Goal: Task Accomplishment & Management: Manage account settings

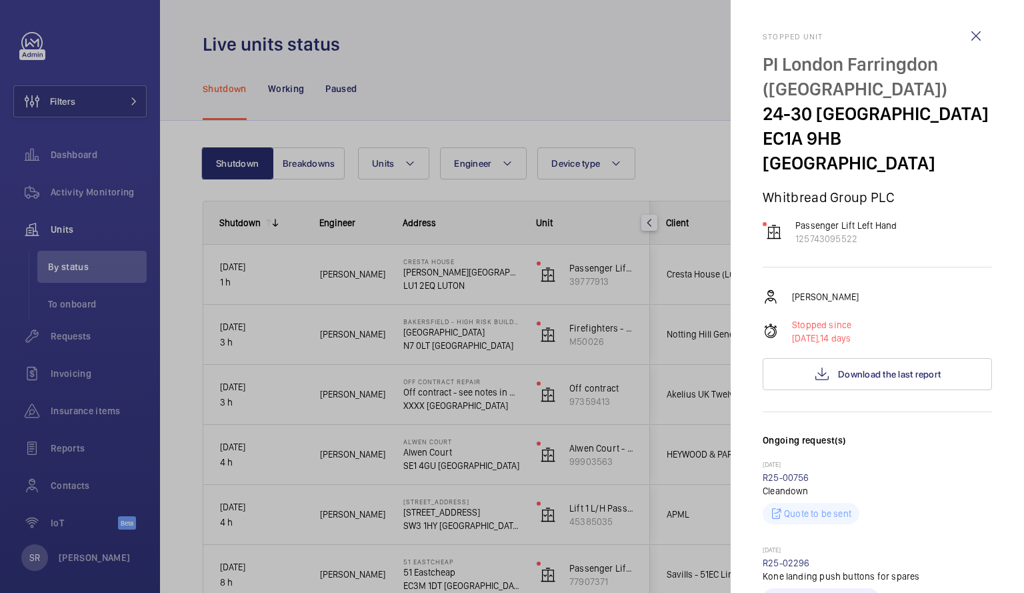
scroll to position [2594, 0]
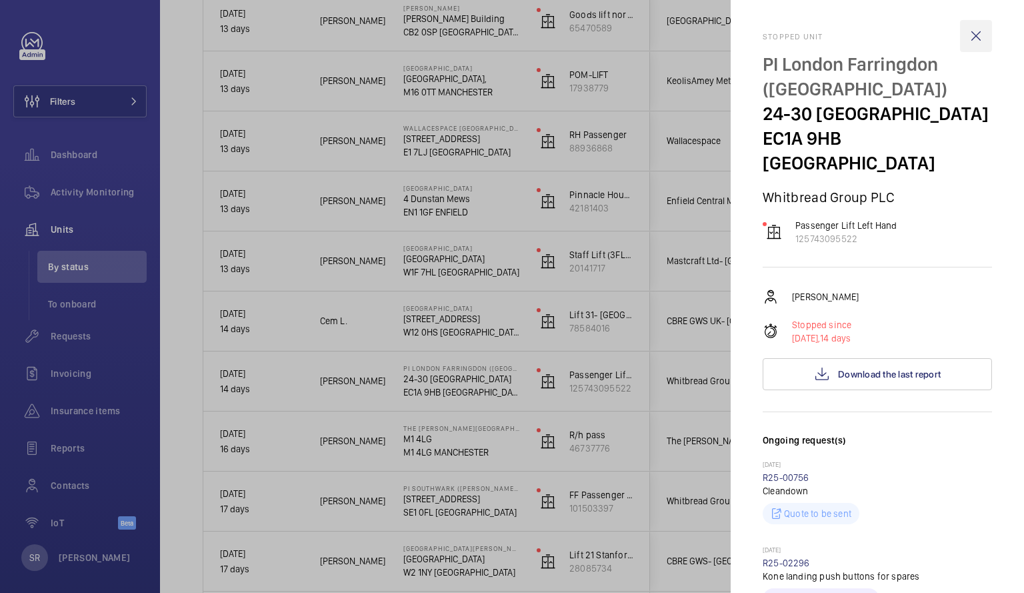
drag, startPoint x: 964, startPoint y: 41, endPoint x: 961, endPoint y: 24, distance: 17.5
click at [961, 24] on wm-front-icon-button at bounding box center [976, 36] width 32 height 32
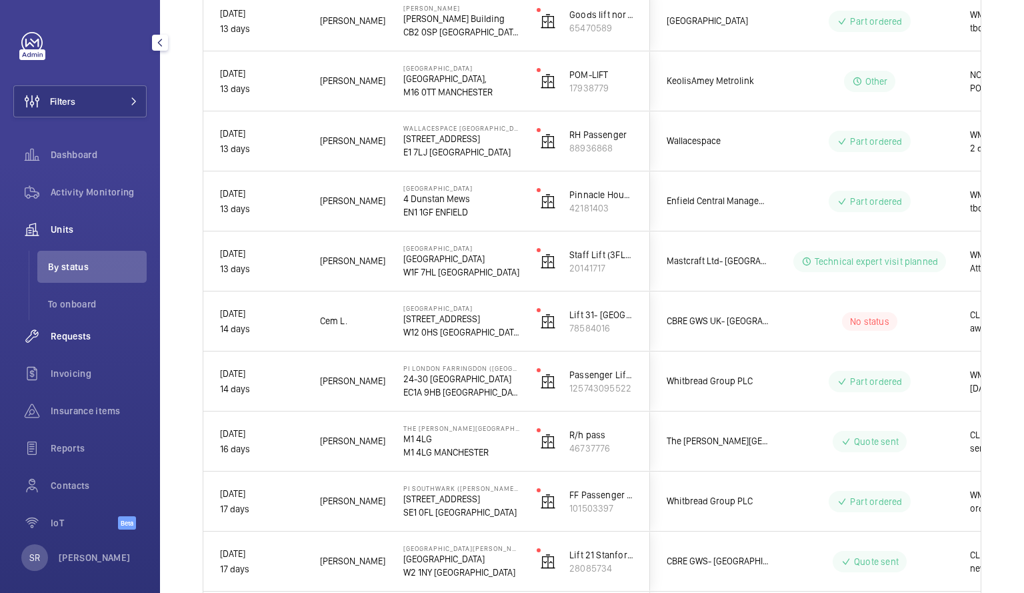
click at [89, 330] on span "Requests" at bounding box center [99, 335] width 96 height 13
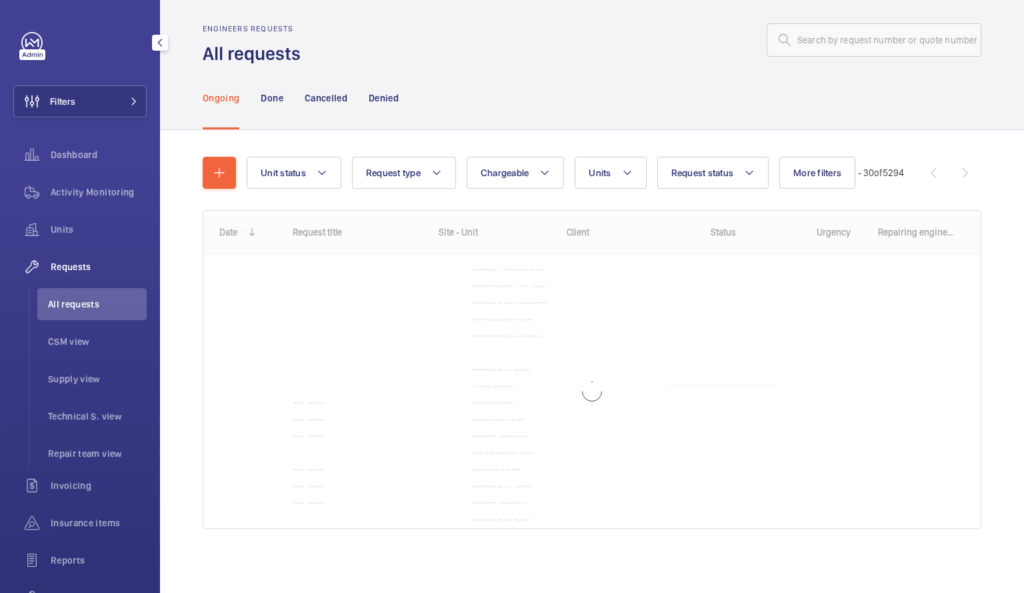
scroll to position [8, 0]
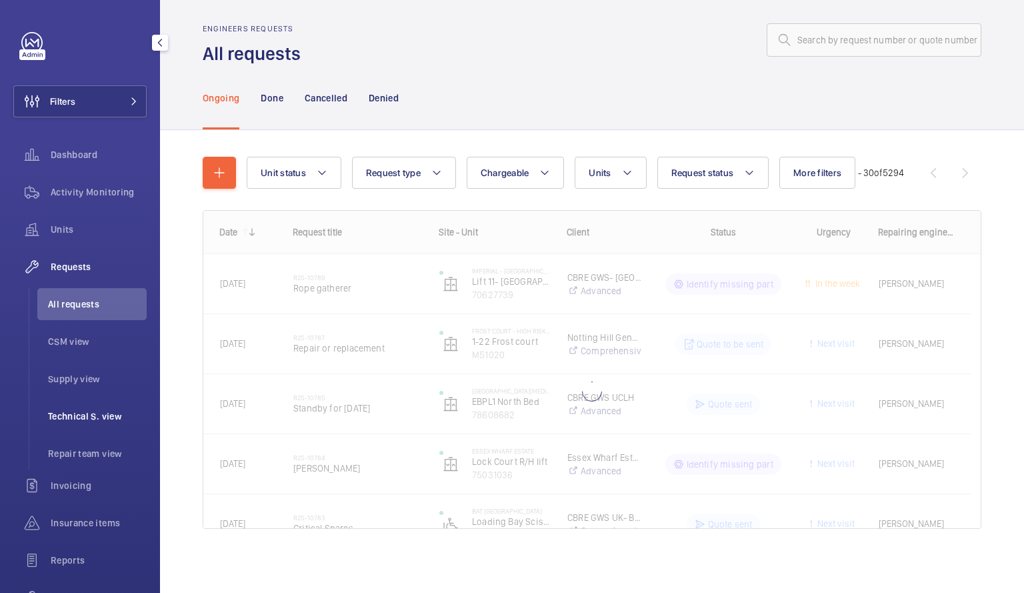
click at [97, 402] on li "Technical S. view" at bounding box center [91, 416] width 109 height 32
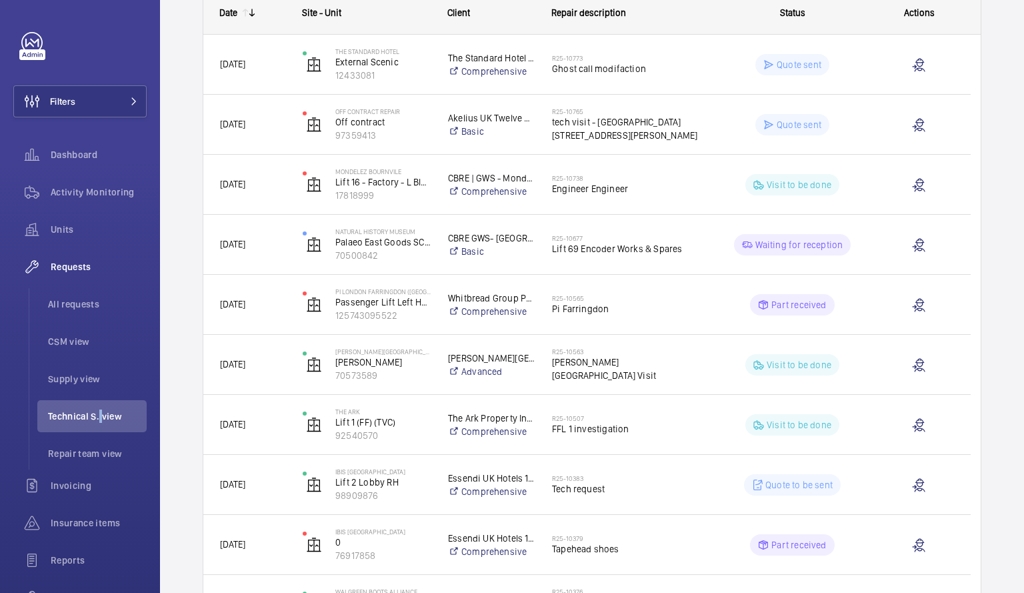
scroll to position [222, 0]
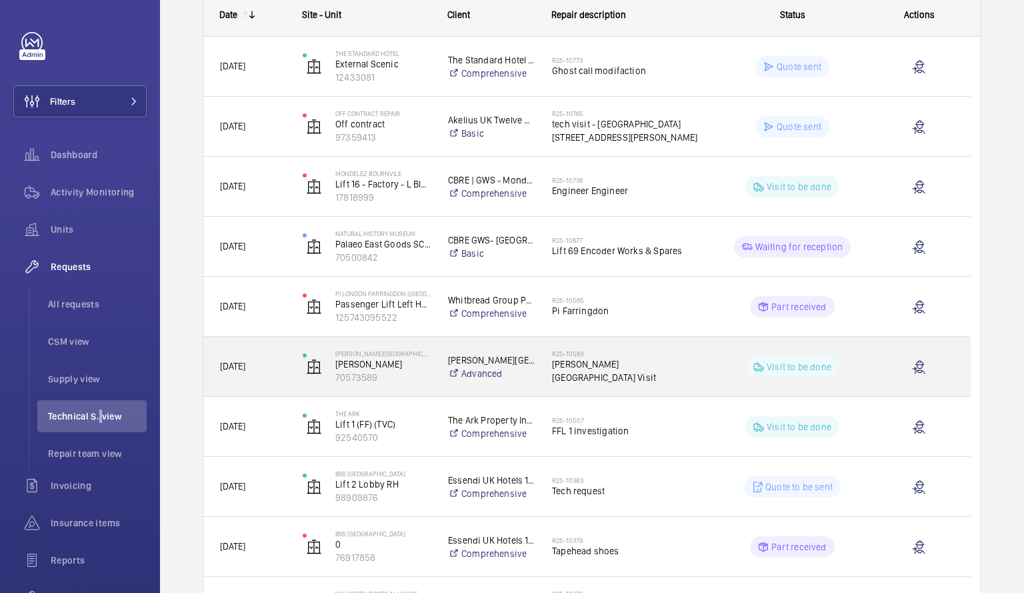
click at [635, 375] on span "[PERSON_NAME][GEOGRAPHIC_DATA] Visit" at bounding box center [626, 370] width 149 height 27
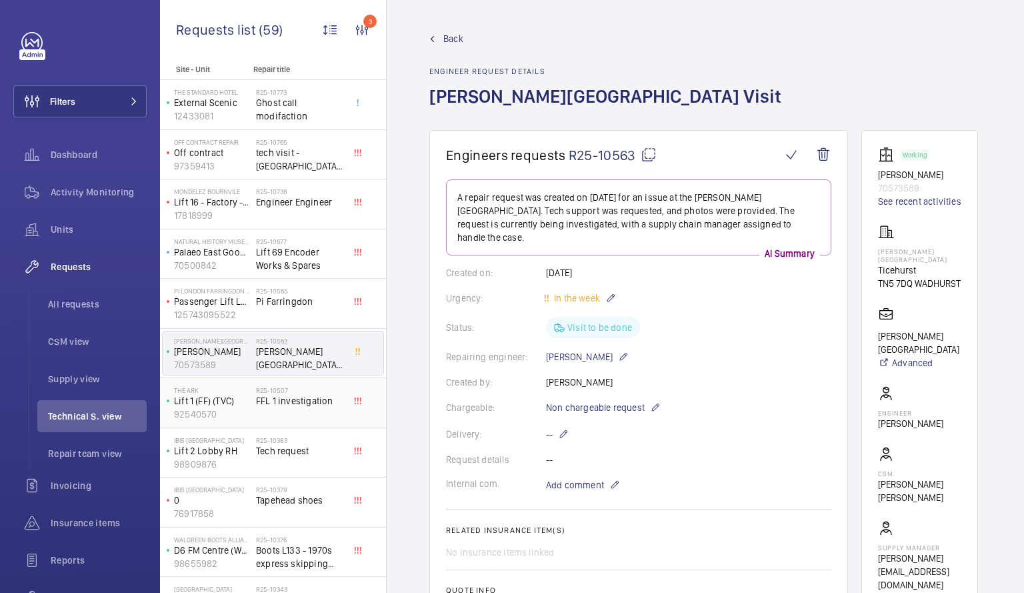
click at [274, 409] on div "R25-10507 FFL 1 investigation" at bounding box center [300, 405] width 88 height 39
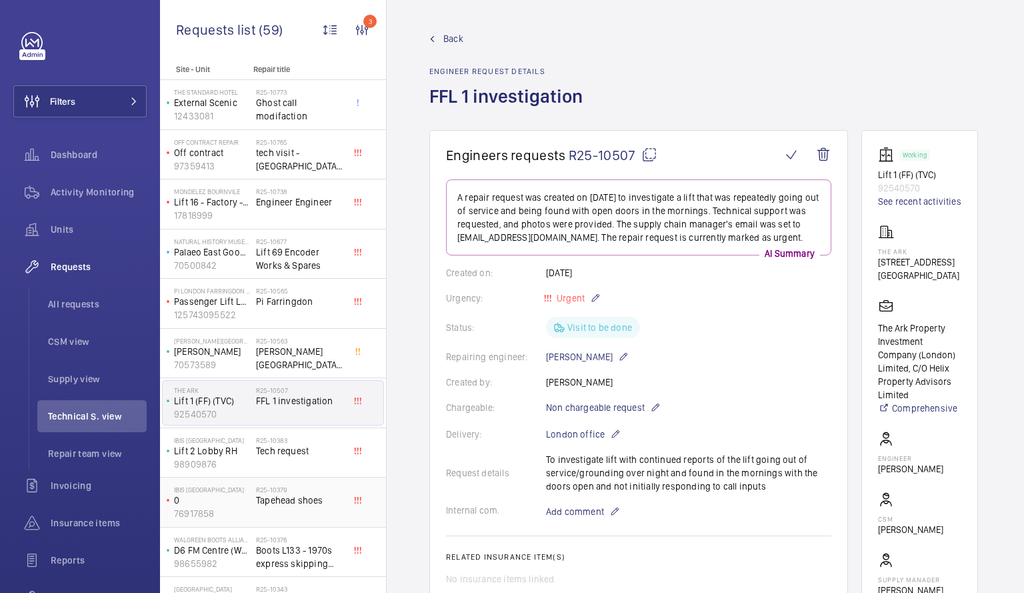
click at [268, 491] on h2 "R25-10379" at bounding box center [300, 489] width 88 height 8
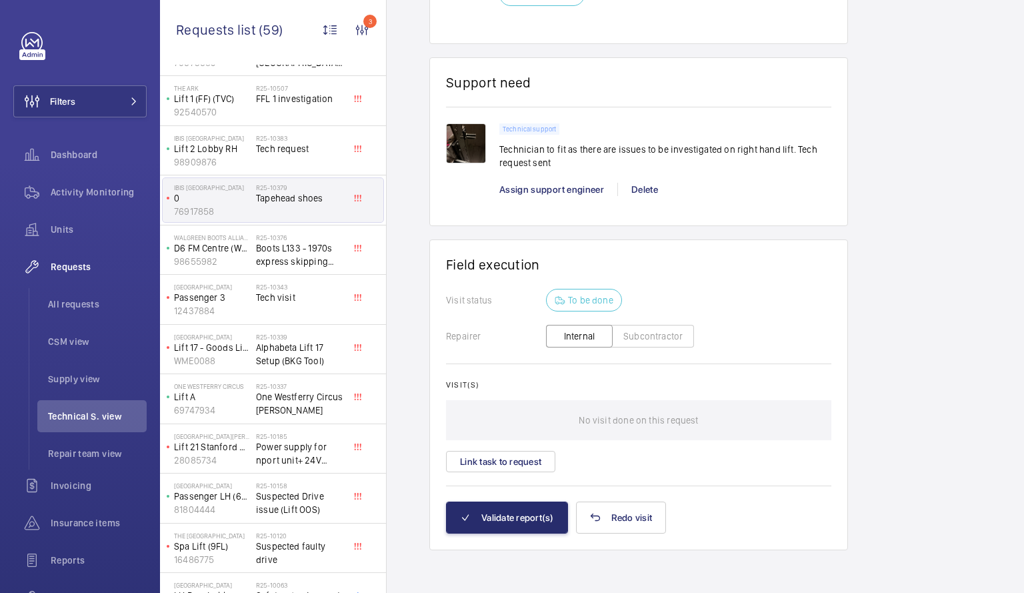
scroll to position [298, 0]
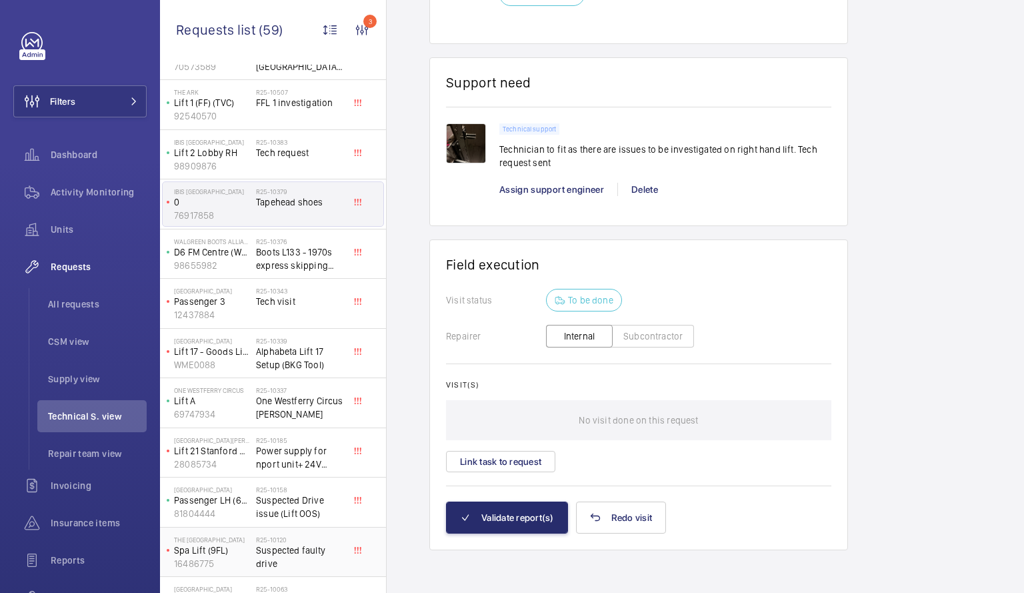
click at [267, 549] on span "Suspected faulty drive" at bounding box center [300, 556] width 88 height 27
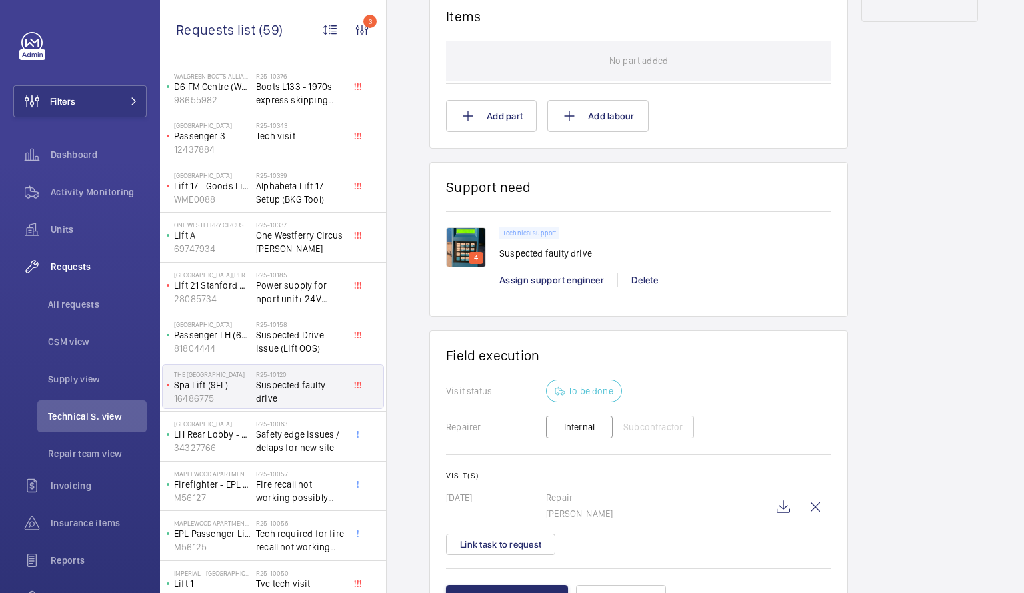
scroll to position [466, 0]
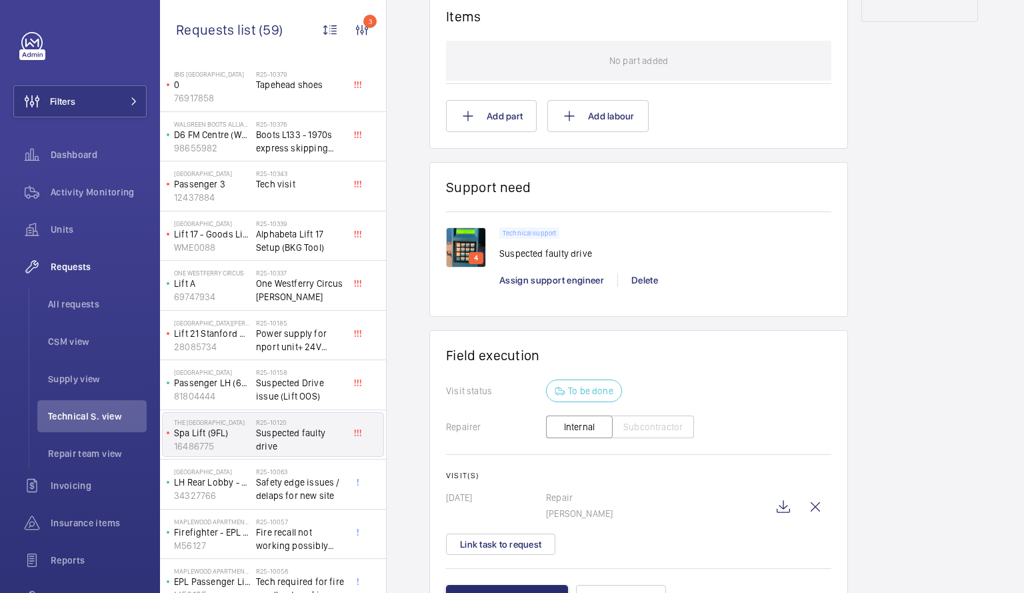
scroll to position [400, 0]
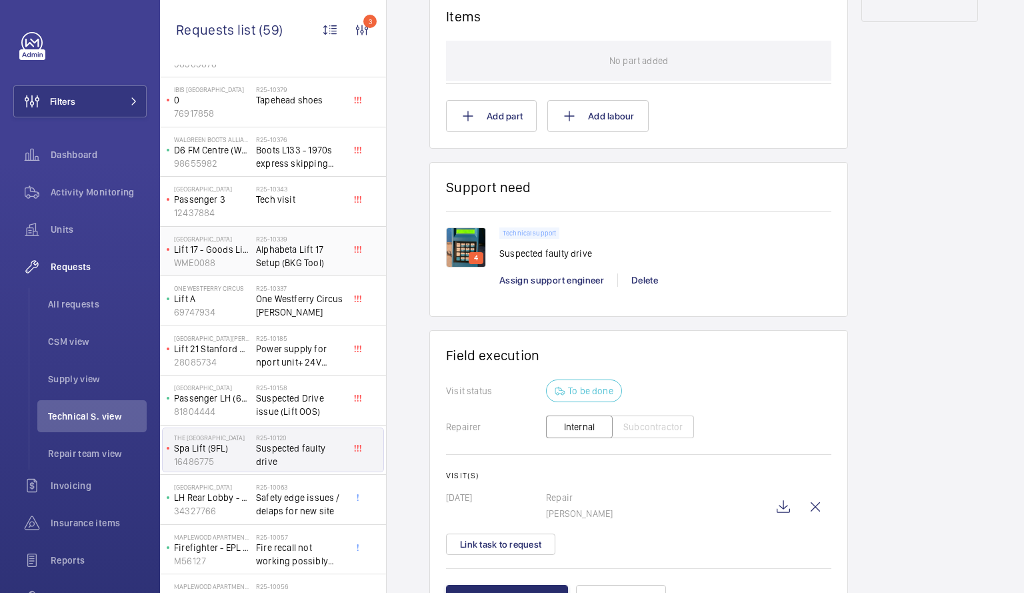
click at [263, 253] on span "Alphabeta Lift 17 Setup (BKG Tool)" at bounding box center [300, 256] width 88 height 27
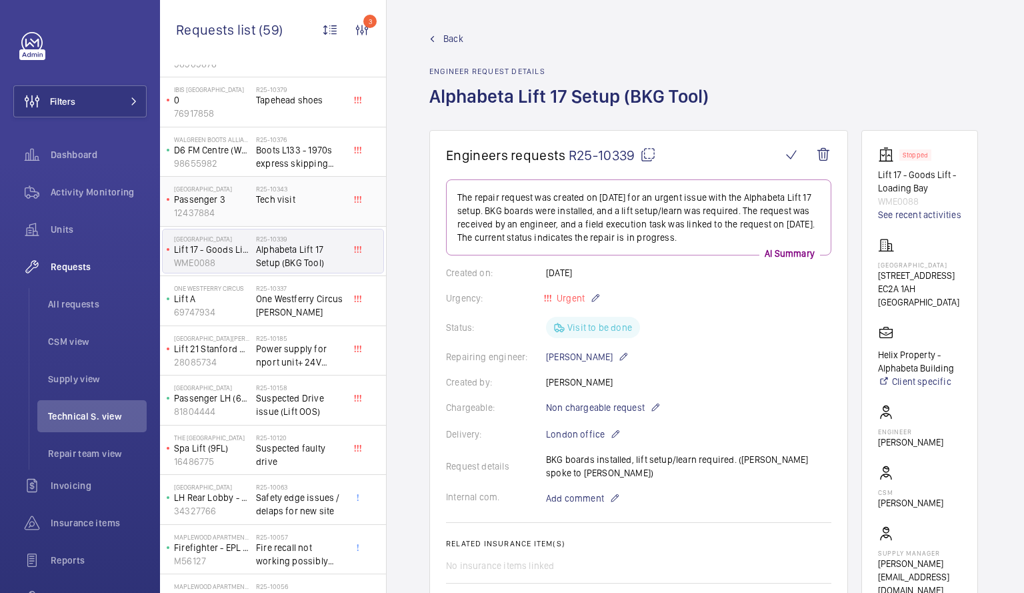
click at [257, 206] on div "R25-10343 Tech visit" at bounding box center [300, 204] width 88 height 39
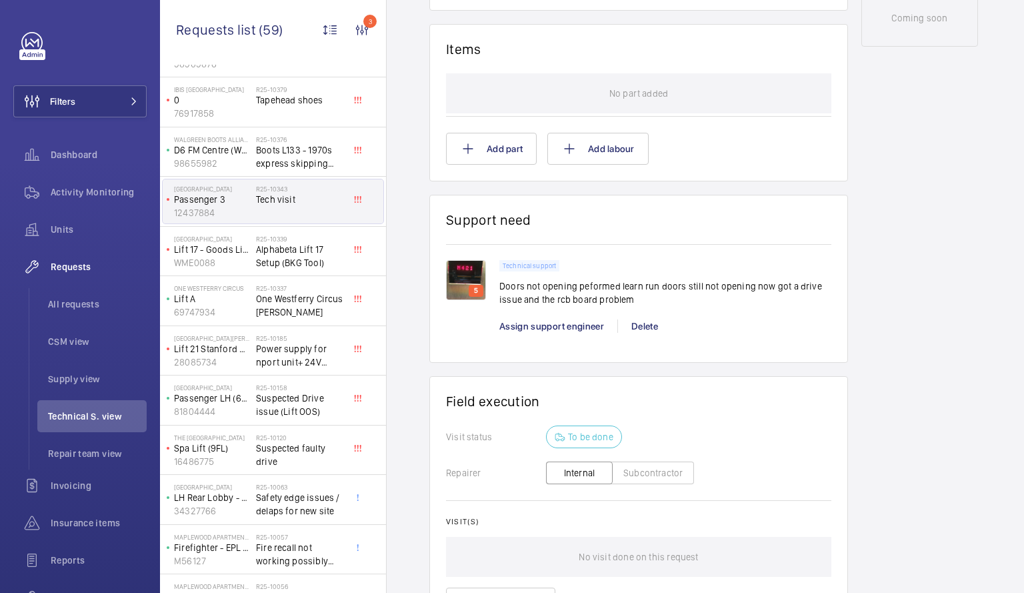
scroll to position [837, 0]
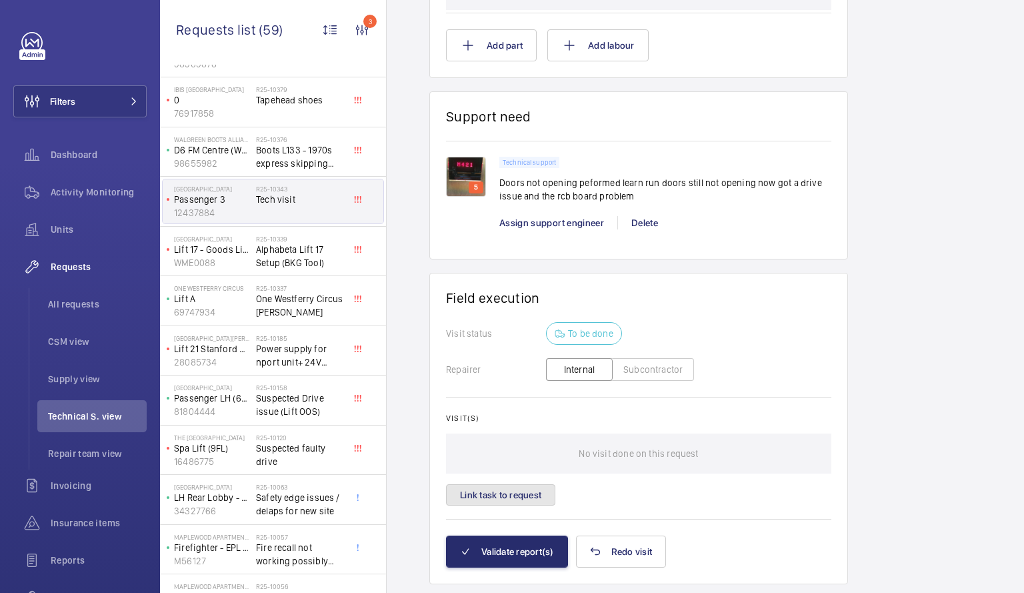
click at [497, 497] on button "Link task to request" at bounding box center [500, 494] width 109 height 21
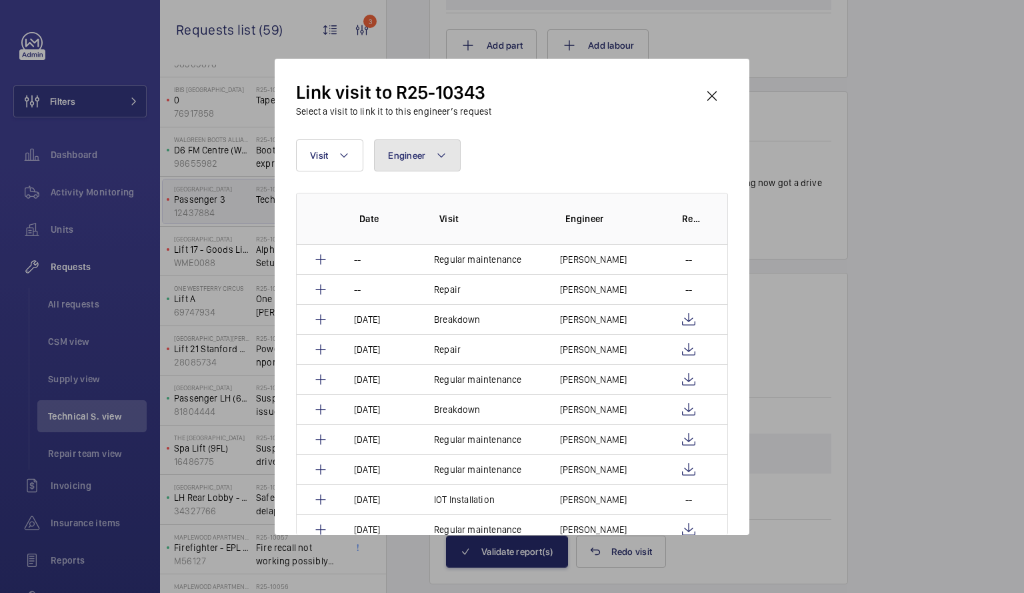
click at [426, 147] on button "Engineer" at bounding box center [417, 155] width 87 height 32
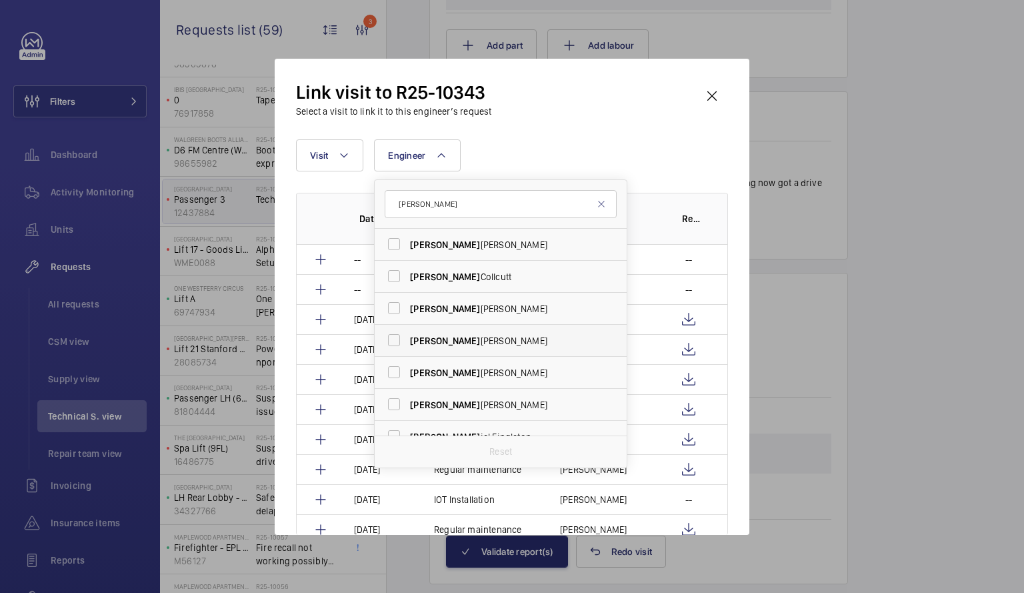
type input "[PERSON_NAME]"
click at [395, 343] on label "[PERSON_NAME]" at bounding box center [491, 341] width 232 height 32
click at [395, 343] on input "[PERSON_NAME]" at bounding box center [394, 340] width 27 height 27
checkbox input "true"
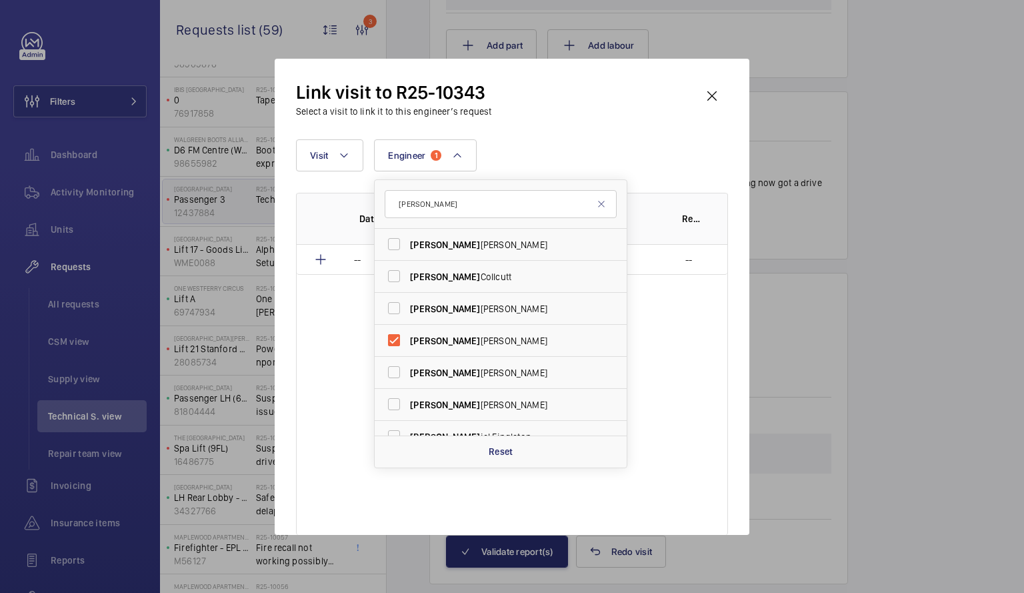
click at [691, 338] on div "Date Visit Engineer Report -- Repair [PERSON_NAME] --" at bounding box center [512, 364] width 432 height 342
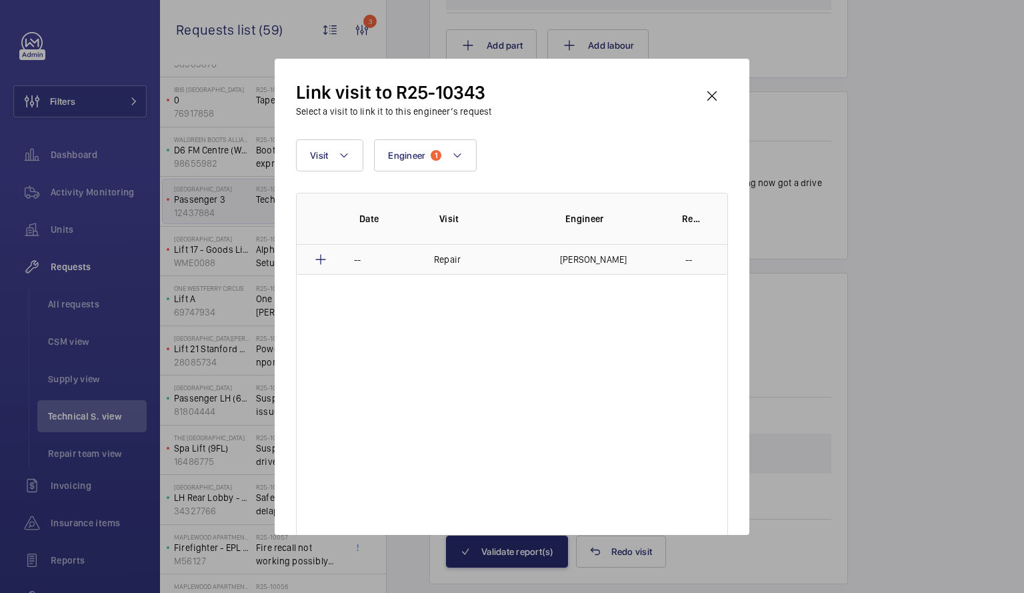
click at [572, 263] on p "[PERSON_NAME]" at bounding box center [593, 259] width 67 height 13
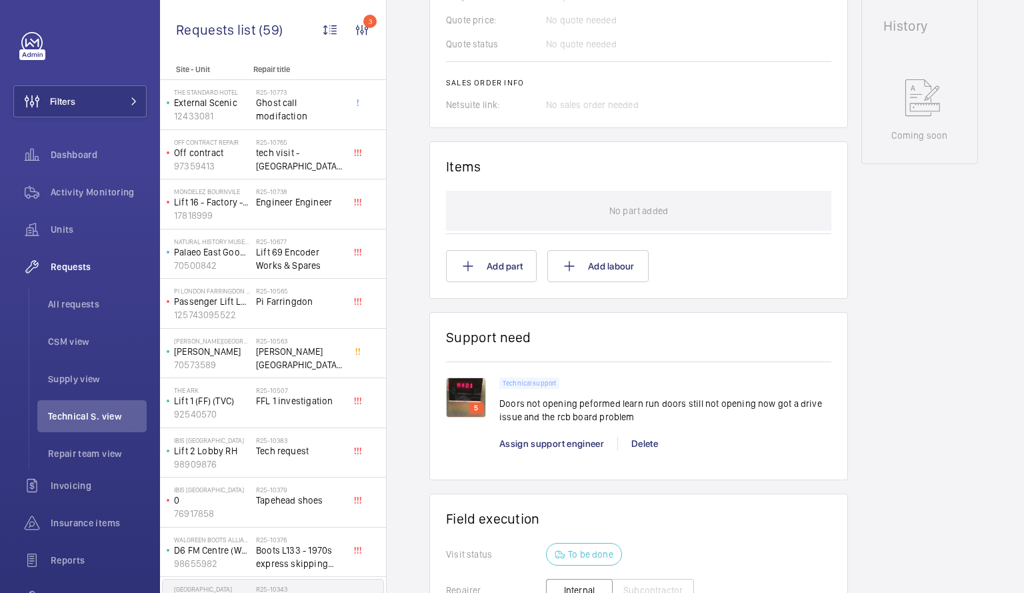
scroll to position [752, 0]
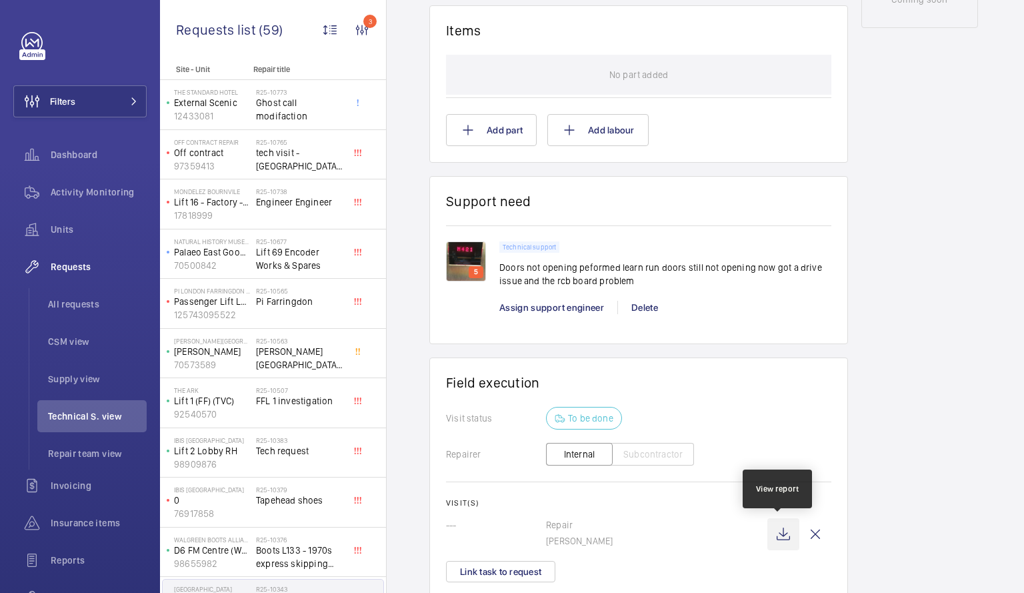
click at [778, 531] on wm-front-icon-button at bounding box center [783, 534] width 32 height 32
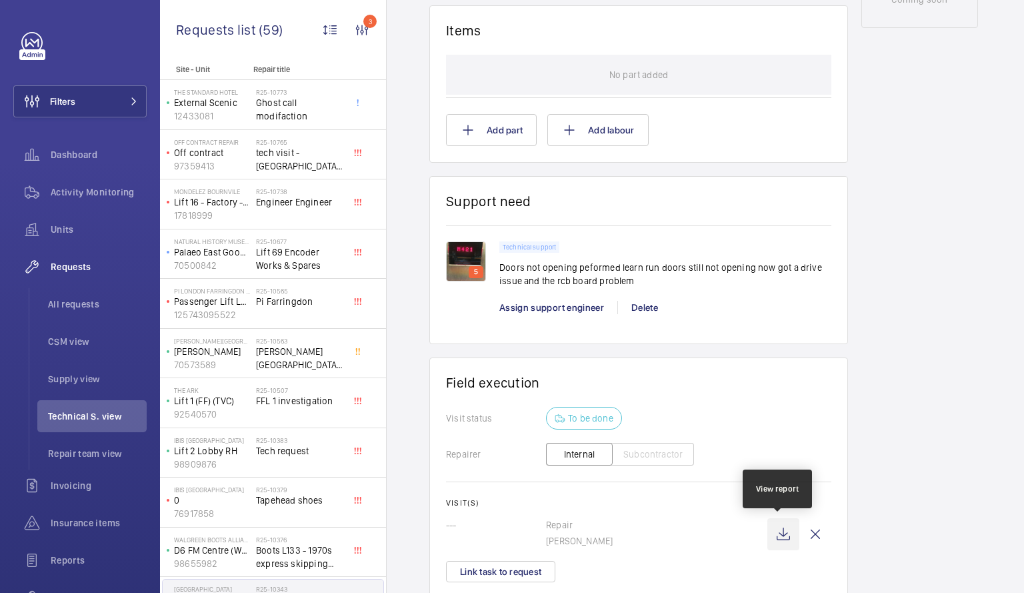
click at [778, 531] on wm-front-icon-button at bounding box center [783, 534] width 32 height 32
click at [283, 142] on h2 "R25-10765" at bounding box center [300, 142] width 88 height 8
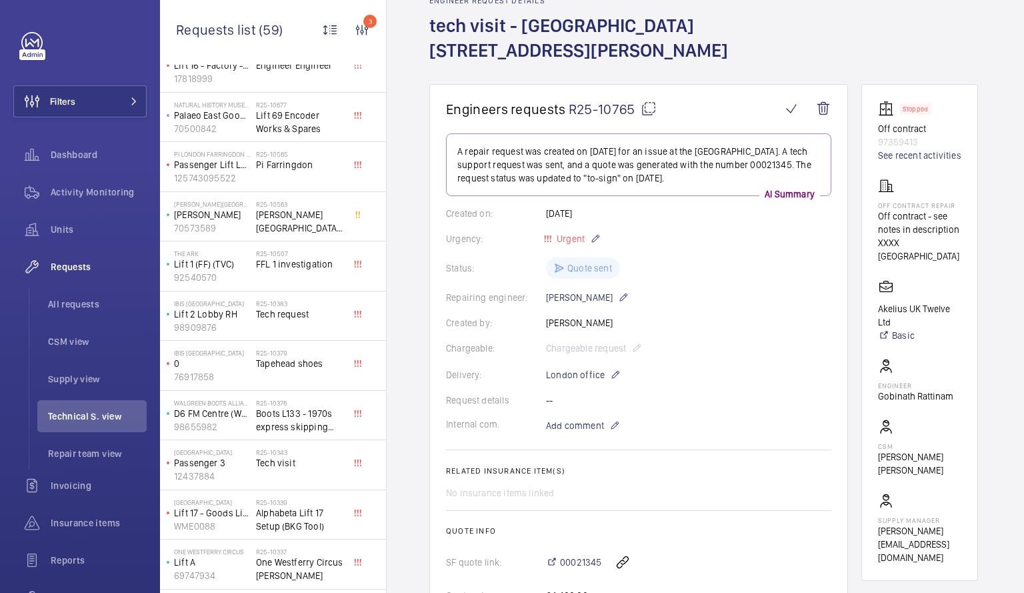
scroll to position [299, 0]
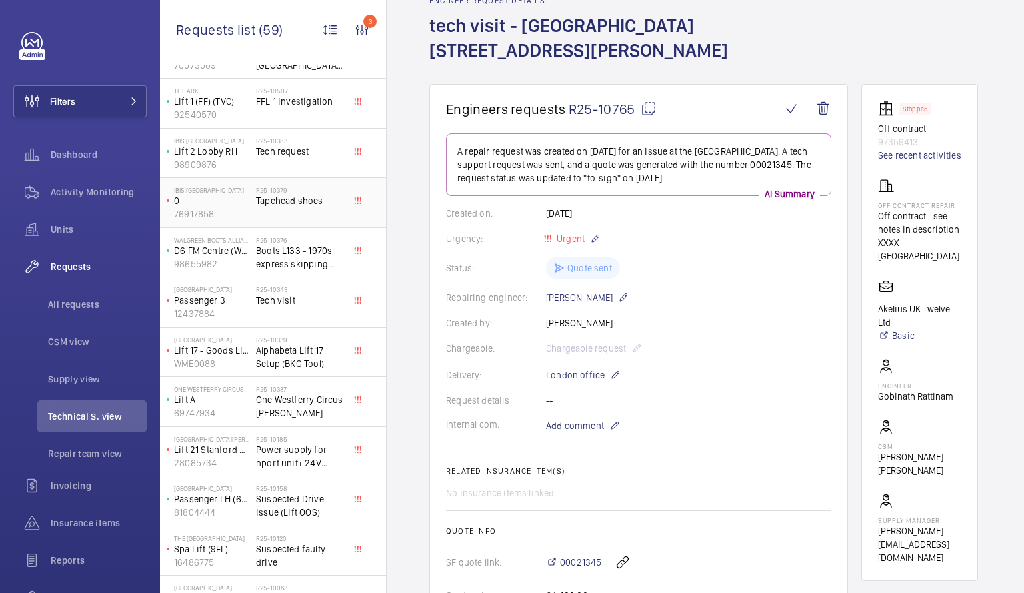
click at [273, 205] on span "Tapehead shoes" at bounding box center [300, 200] width 88 height 13
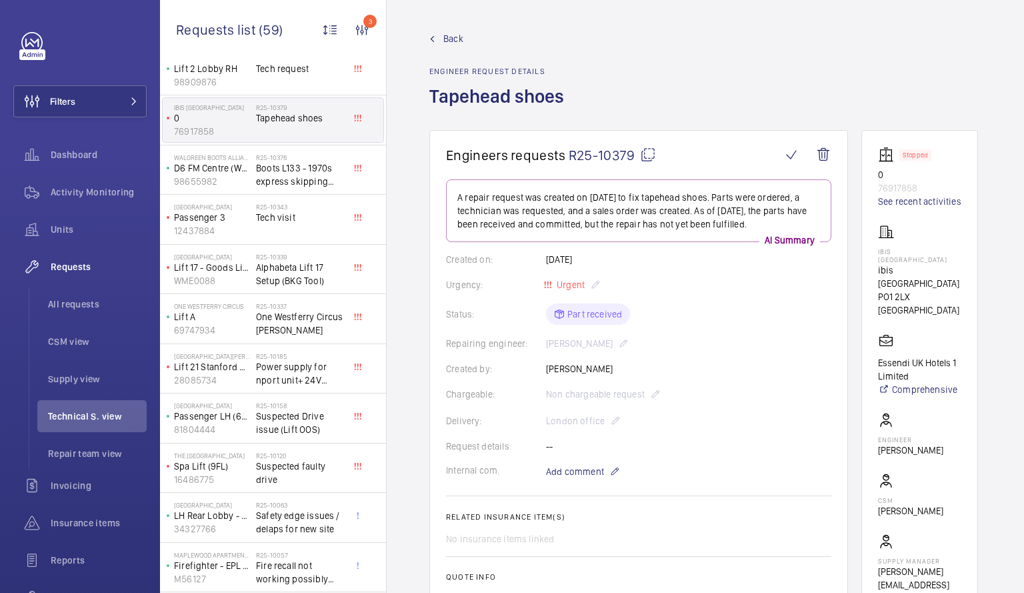
scroll to position [480, 0]
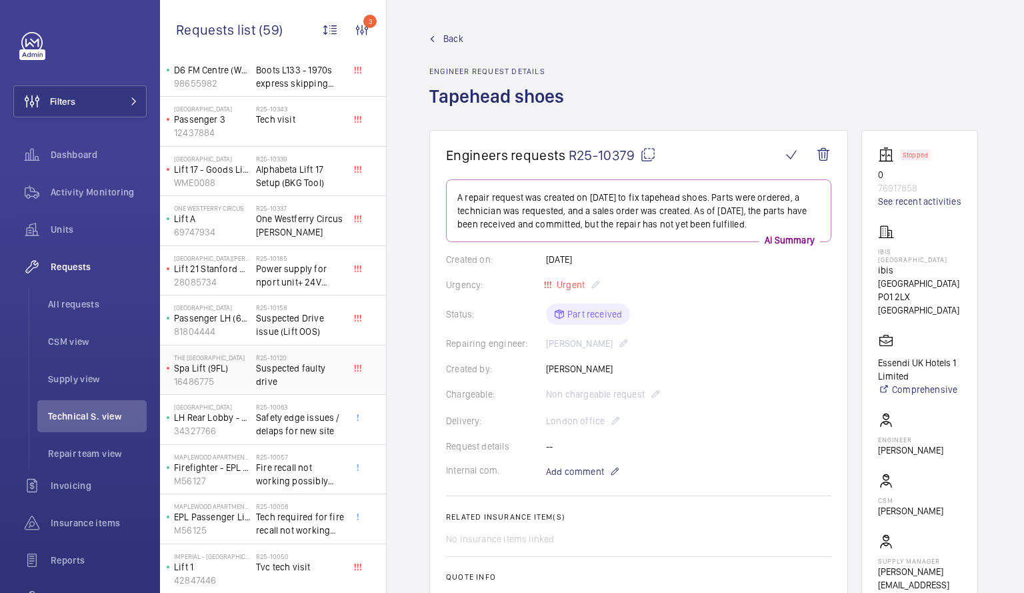
click at [297, 367] on span "Suspected faulty drive" at bounding box center [300, 374] width 88 height 27
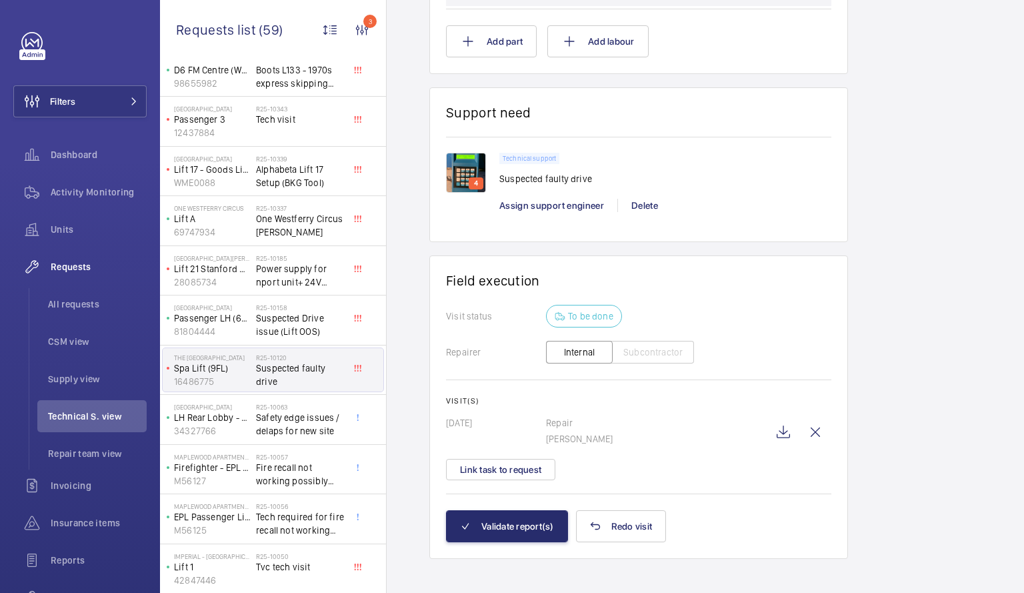
scroll to position [863, 0]
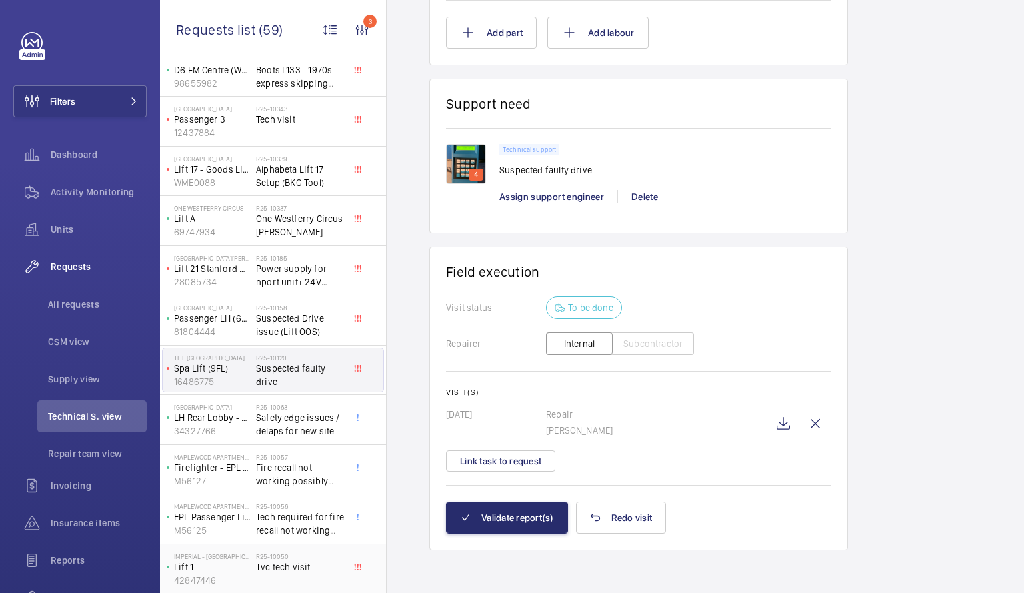
click at [272, 564] on span "Tvc tech visit" at bounding box center [300, 566] width 88 height 13
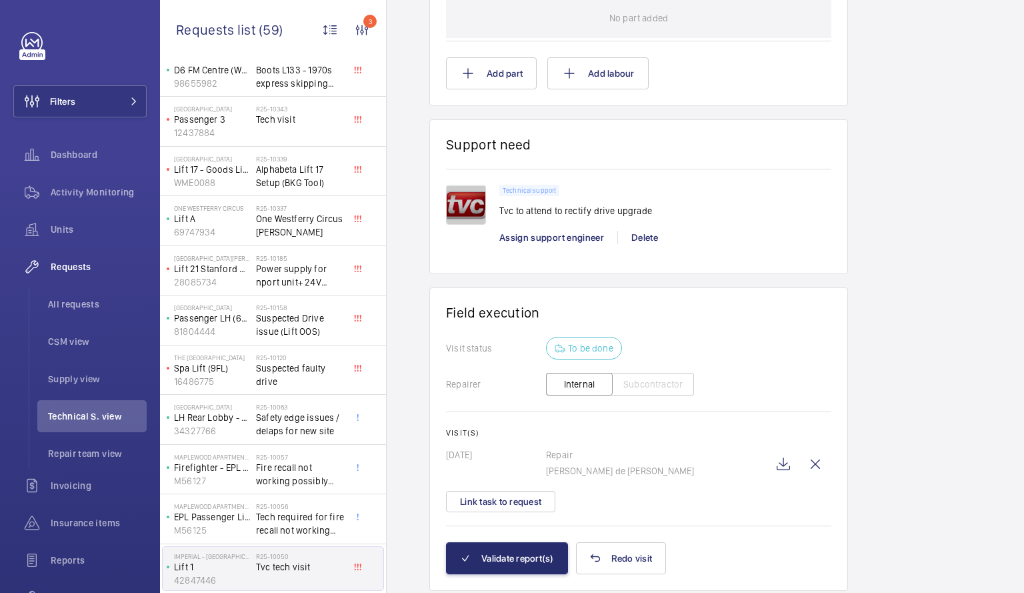
scroll to position [863, 0]
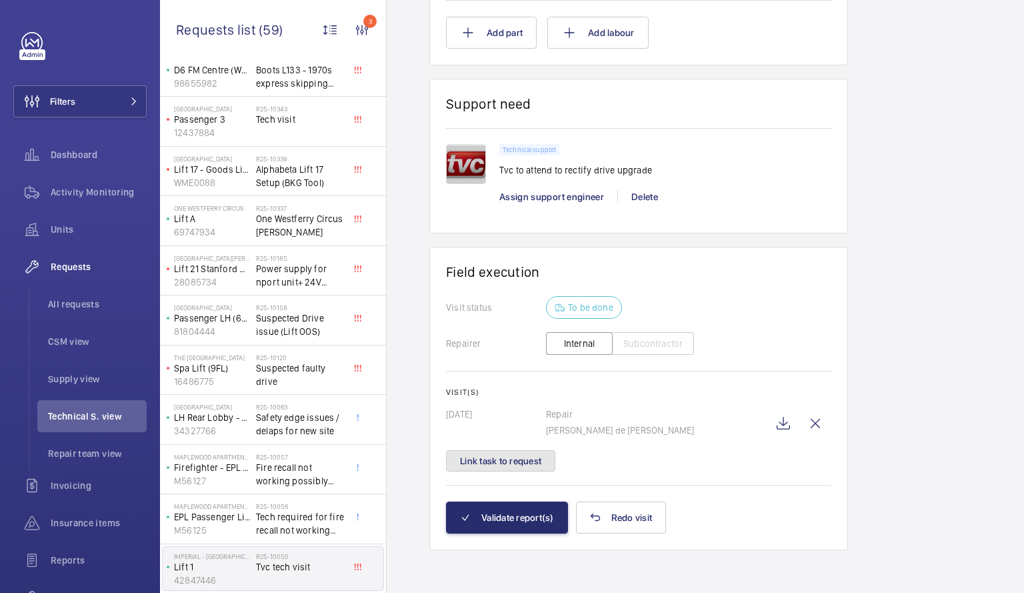
click at [489, 467] on button "Link task to request" at bounding box center [500, 460] width 109 height 21
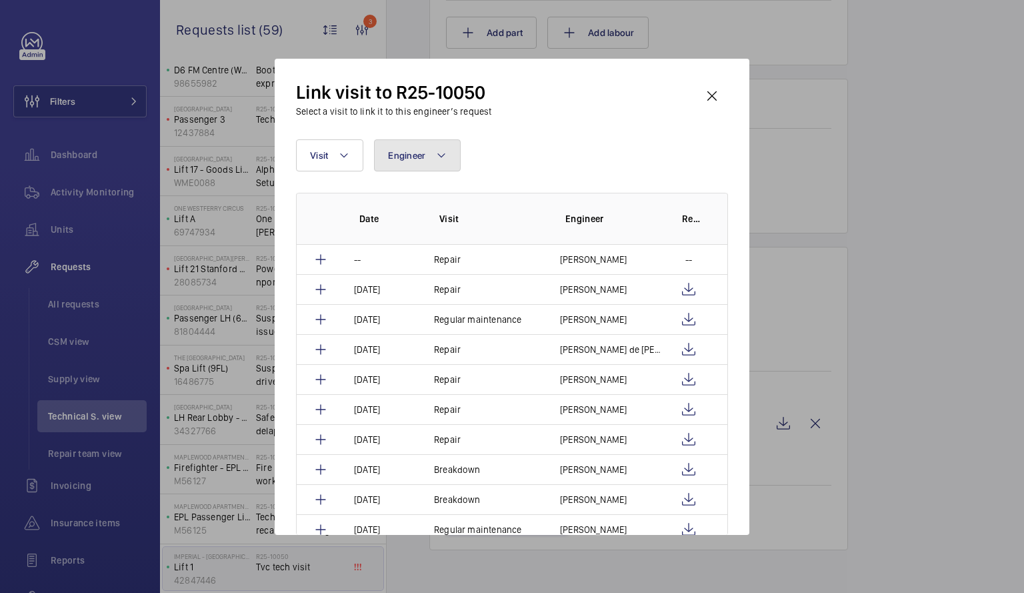
click at [444, 159] on mat-icon at bounding box center [441, 155] width 11 height 16
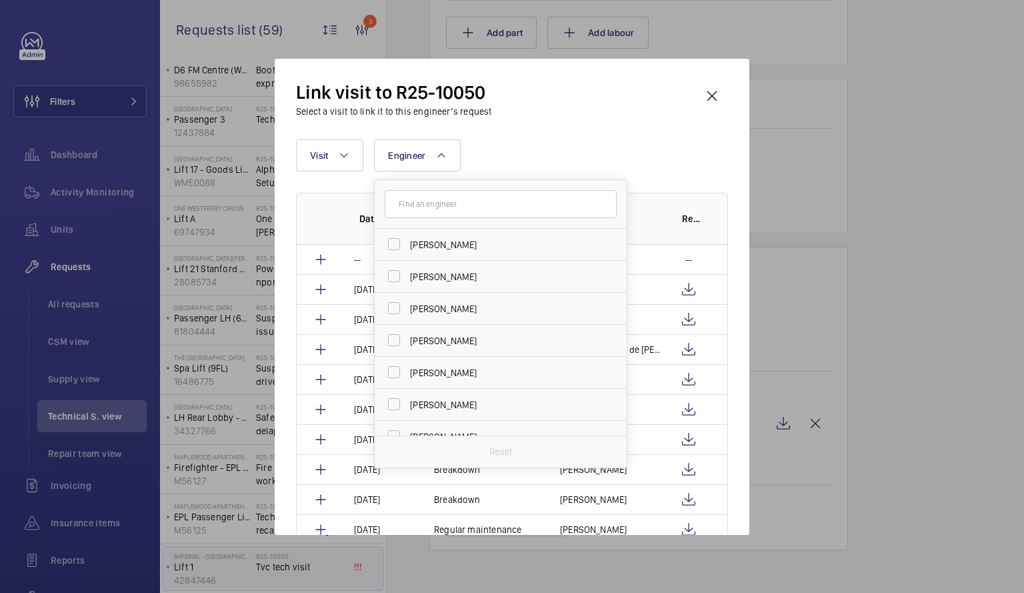
click at [439, 205] on input "text" at bounding box center [501, 204] width 232 height 28
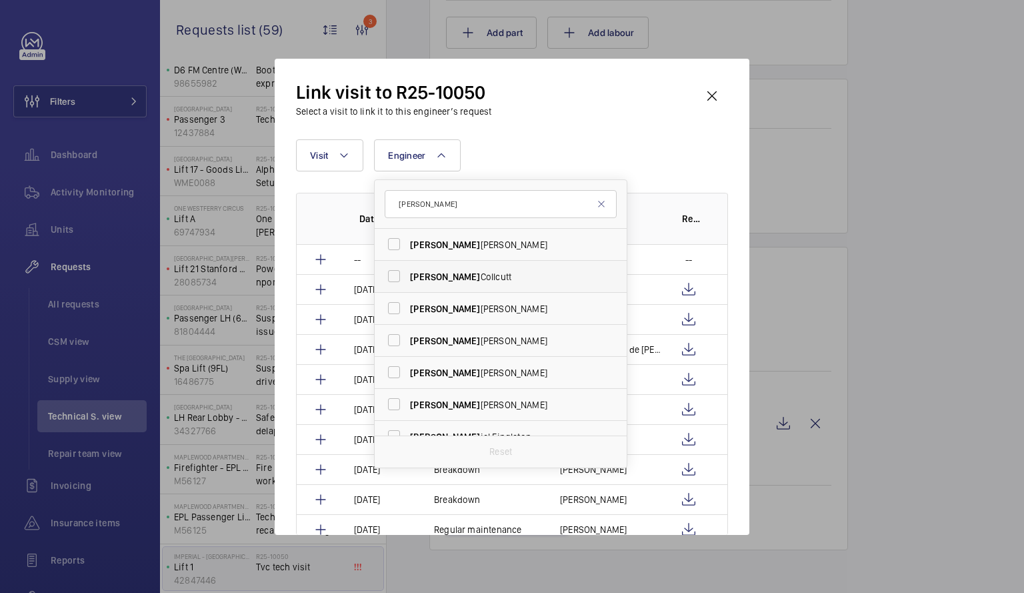
type input "[PERSON_NAME]"
click at [398, 278] on label "[PERSON_NAME]" at bounding box center [491, 277] width 232 height 32
click at [398, 278] on input "[PERSON_NAME]" at bounding box center [394, 276] width 27 height 27
checkbox input "true"
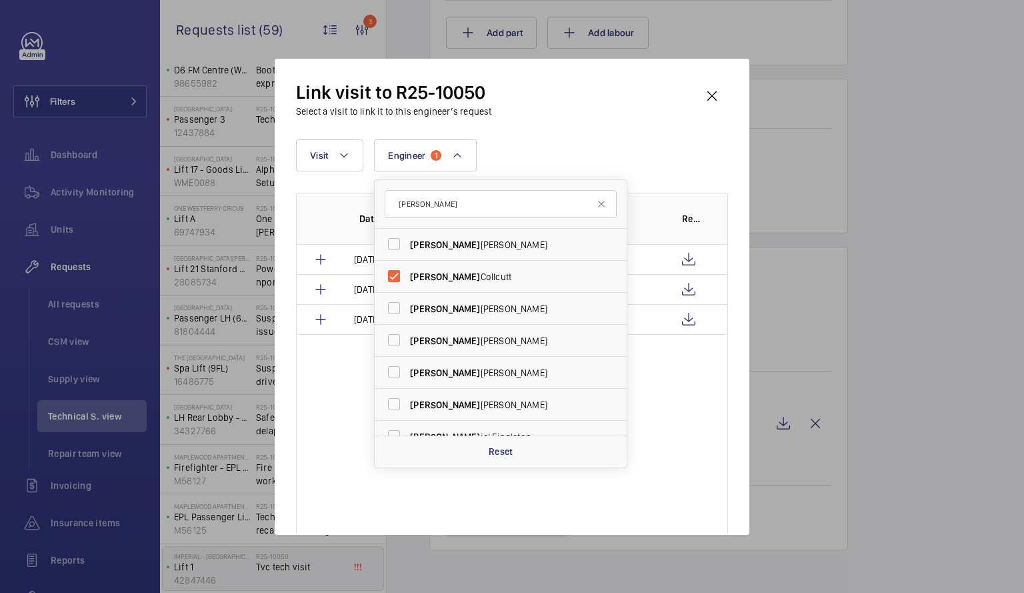
click at [347, 482] on div "Date Visit Engineer Report [DATE] Repair [PERSON_NAME] [DATE] Repair [PERSON_NA…" at bounding box center [512, 364] width 432 height 342
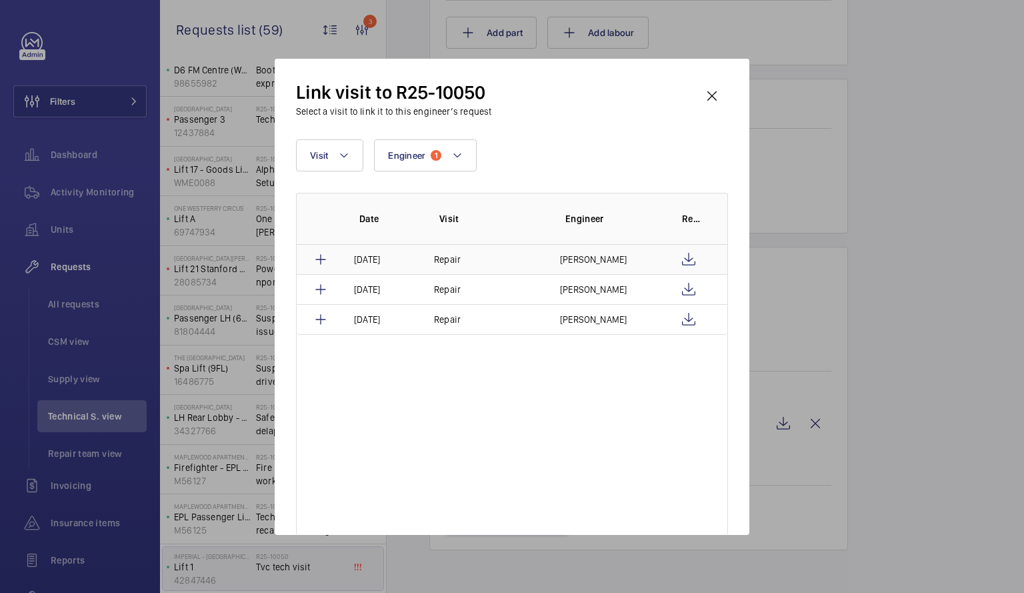
click at [477, 257] on td "Repair" at bounding box center [481, 259] width 126 height 29
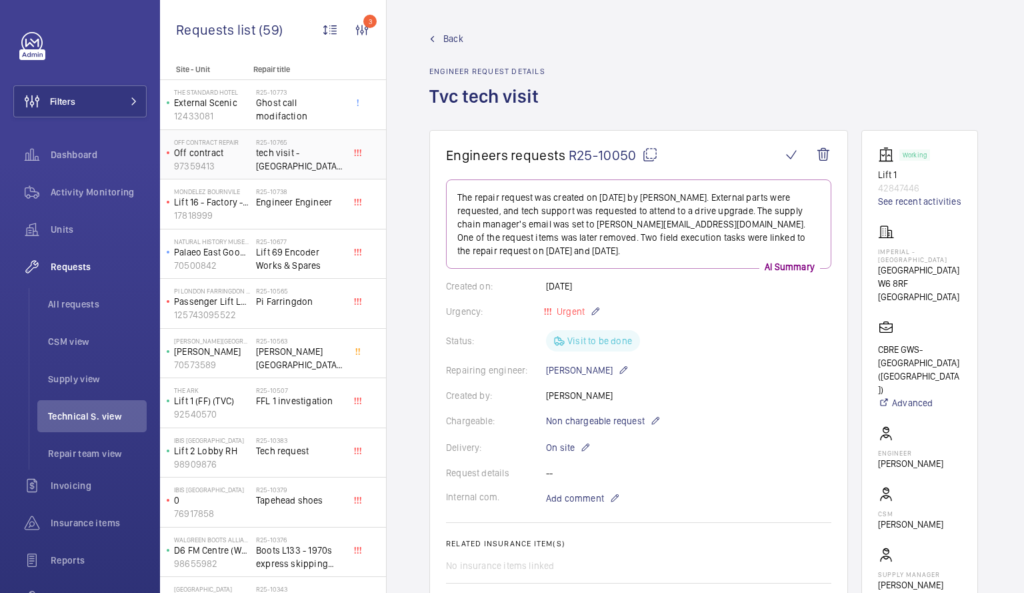
click at [293, 157] on span "tech visit - [GEOGRAPHIC_DATA] [STREET_ADDRESS][PERSON_NAME]" at bounding box center [300, 159] width 88 height 27
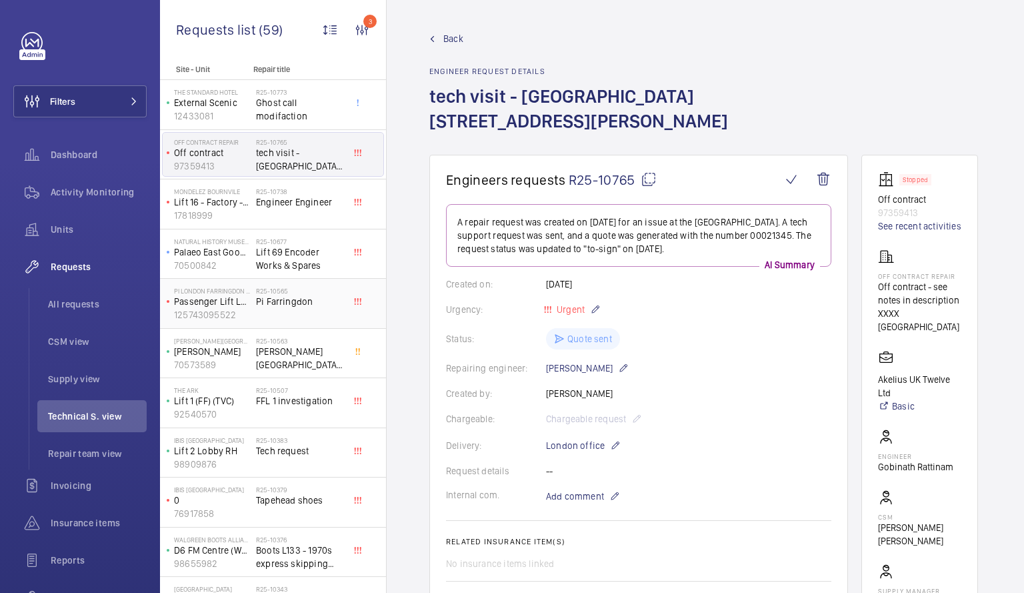
click at [281, 303] on span "Pi Farringdon" at bounding box center [300, 301] width 88 height 13
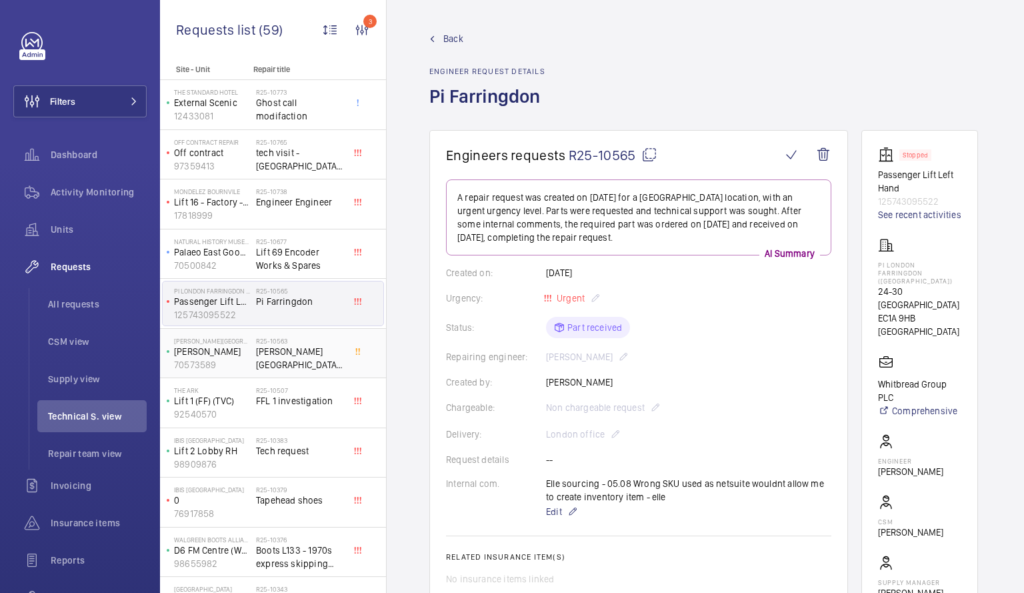
click at [289, 347] on span "[PERSON_NAME][GEOGRAPHIC_DATA] Visit" at bounding box center [300, 358] width 88 height 27
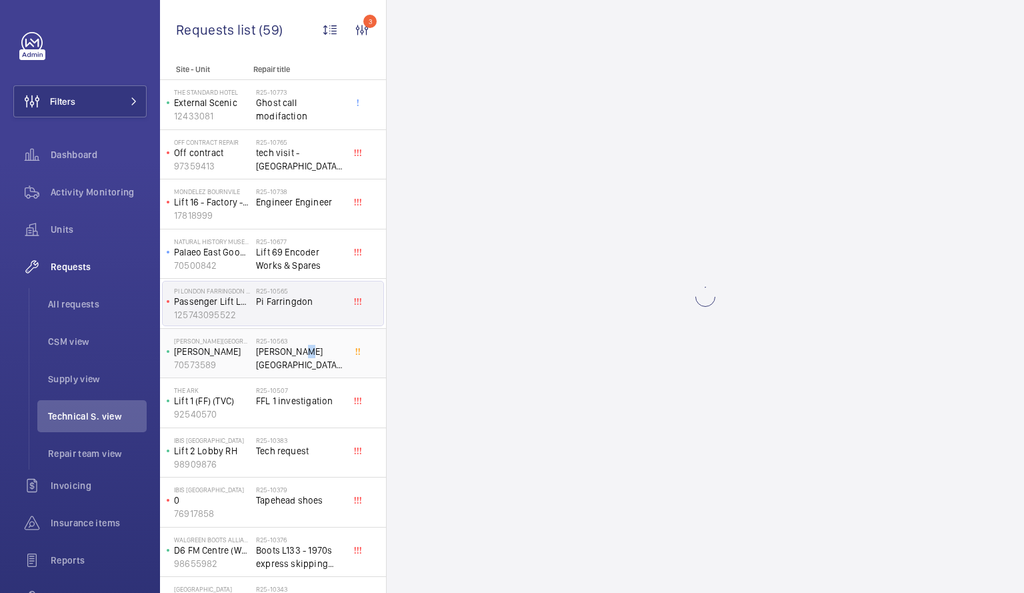
click at [289, 347] on span "[PERSON_NAME][GEOGRAPHIC_DATA] Visit" at bounding box center [300, 358] width 88 height 27
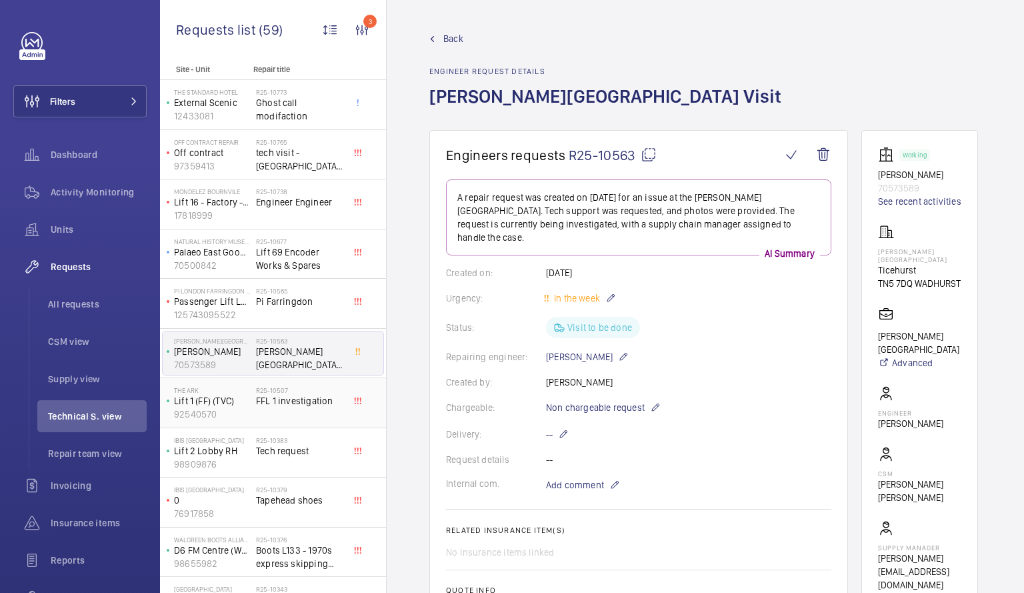
click at [292, 393] on h2 "R25-10507" at bounding box center [300, 390] width 88 height 8
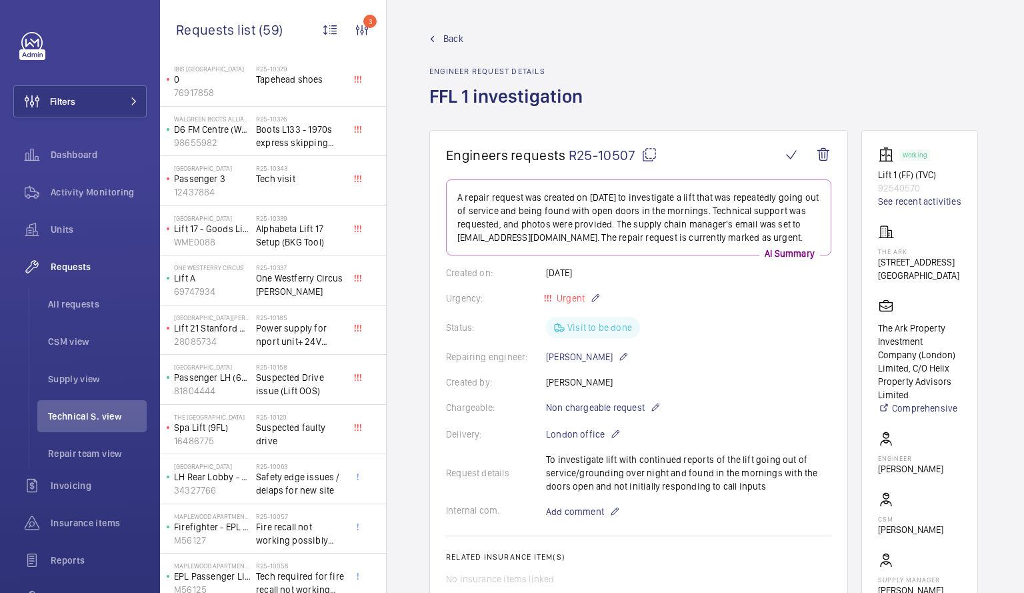
scroll to position [427, 0]
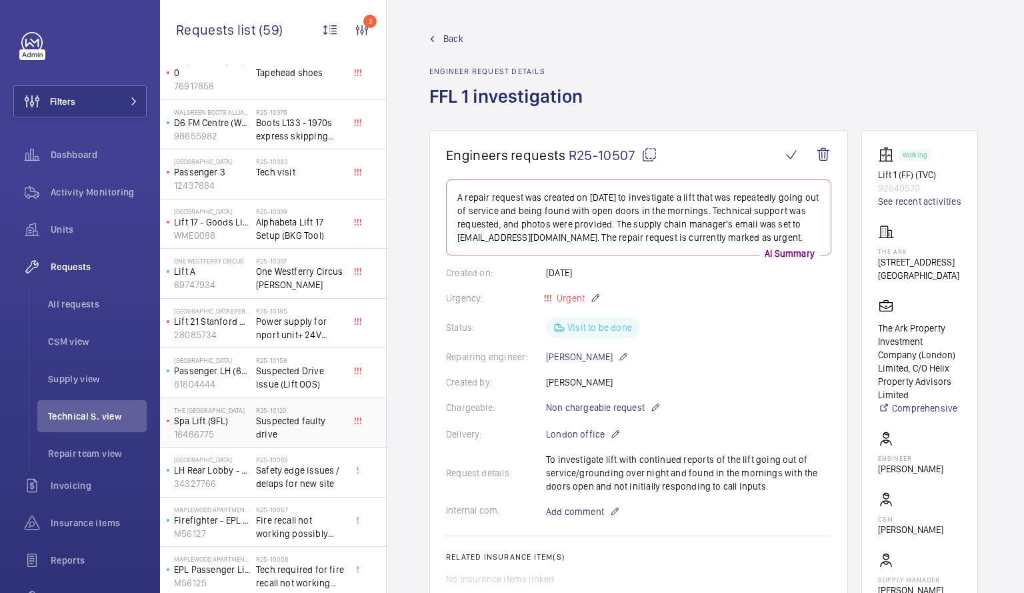
click at [253, 415] on div "The Bentley Hotel Spa Lift (9FL) 16486775" at bounding box center [209, 423] width 93 height 44
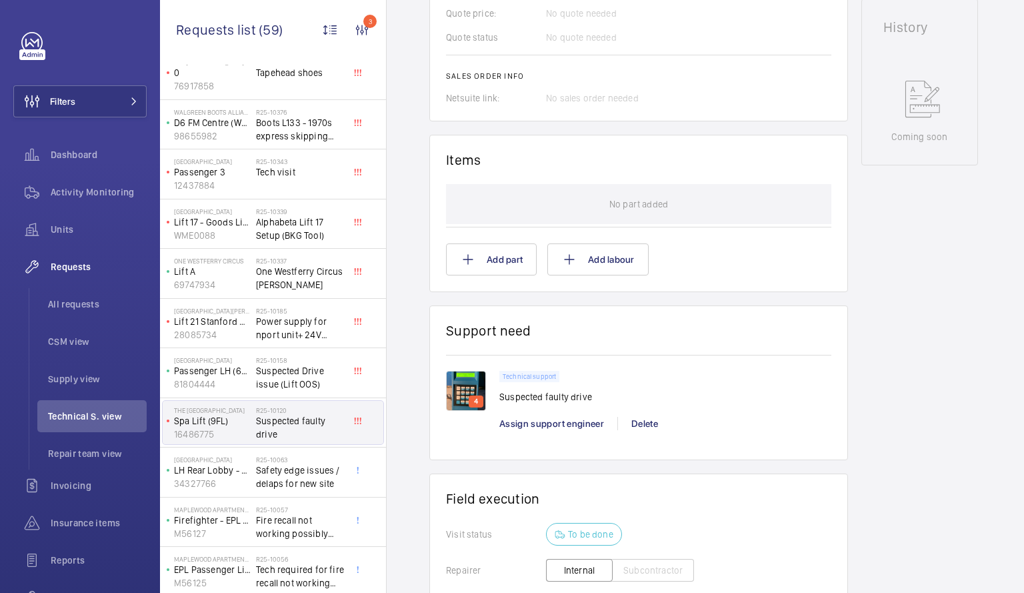
scroll to position [863, 0]
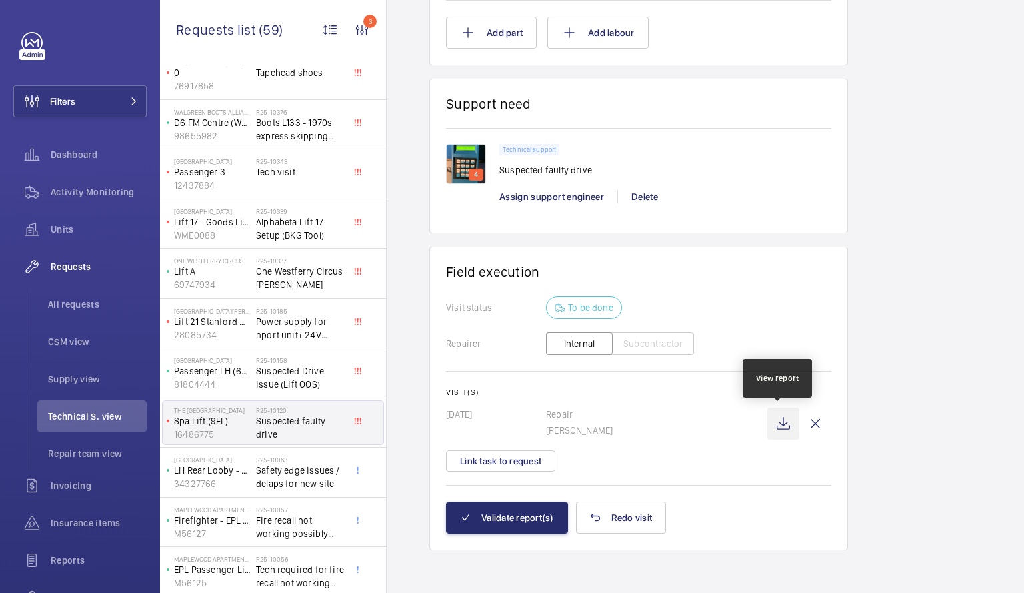
click at [777, 427] on wm-front-icon-button at bounding box center [783, 423] width 32 height 32
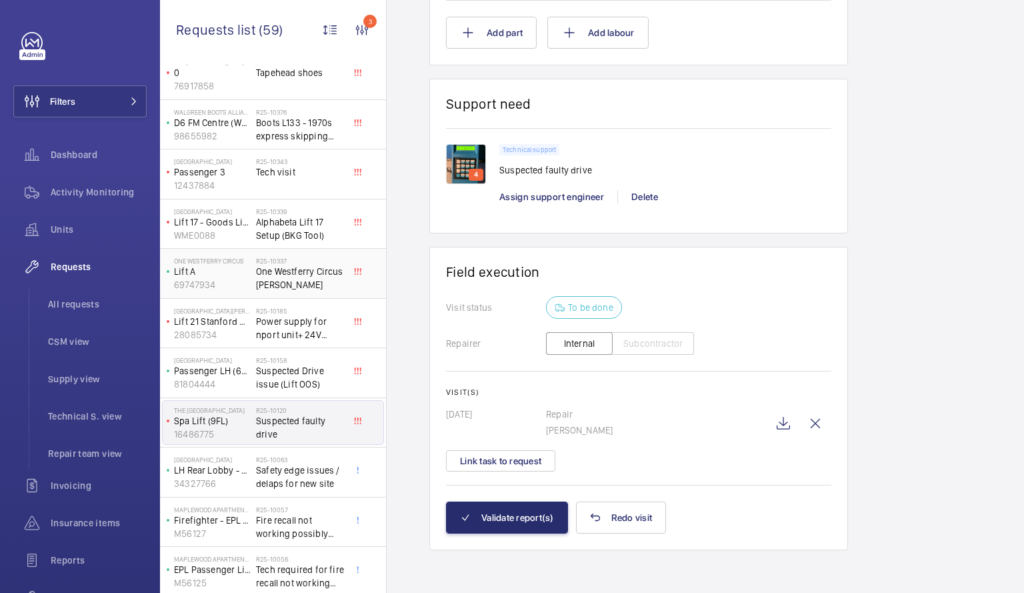
click at [283, 274] on span "One Westferry Circus [PERSON_NAME]" at bounding box center [300, 278] width 88 height 27
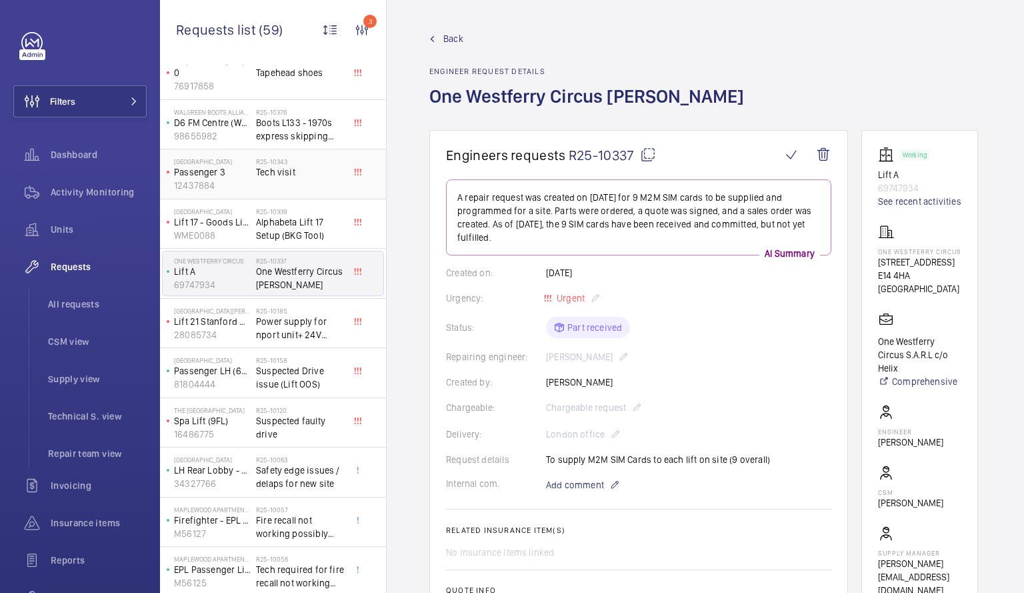
click at [279, 174] on span "Tech visit" at bounding box center [300, 171] width 88 height 13
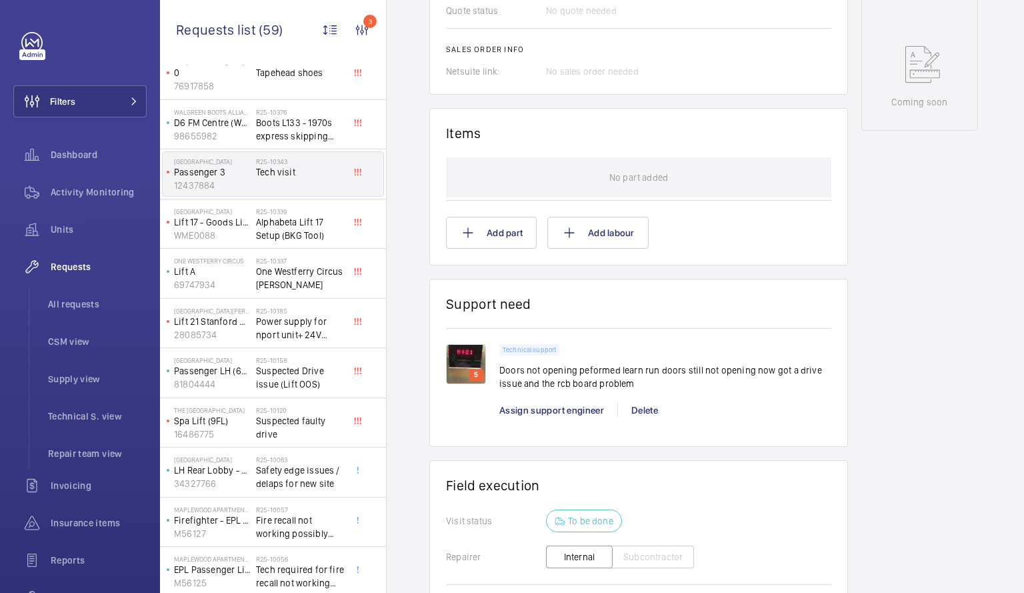
scroll to position [863, 0]
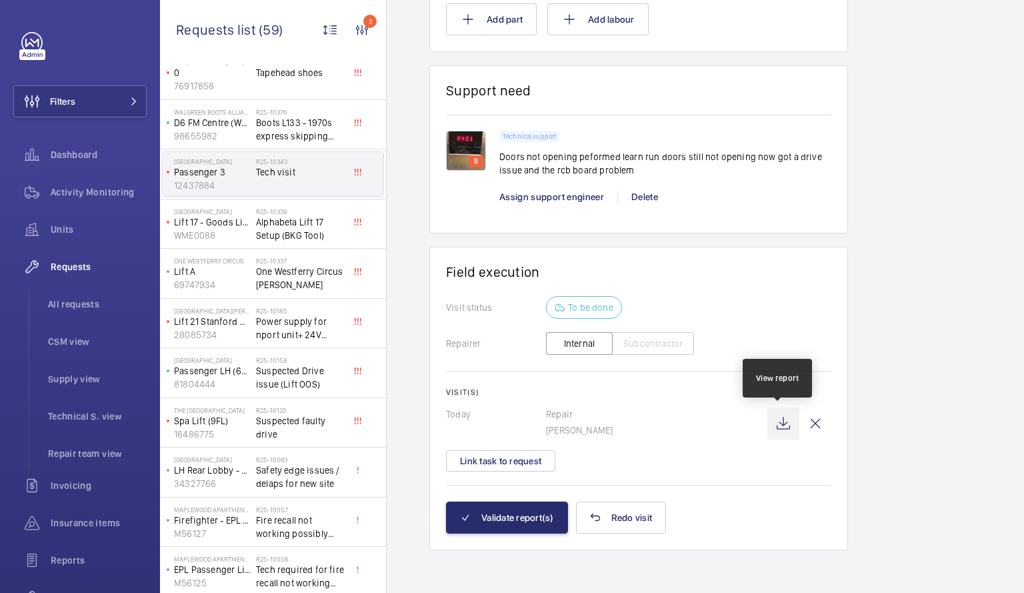
click at [787, 425] on wm-front-icon-button at bounding box center [783, 423] width 32 height 32
click at [778, 424] on wm-front-icon-button at bounding box center [783, 423] width 32 height 32
click at [779, 417] on wm-front-icon-button at bounding box center [783, 423] width 32 height 32
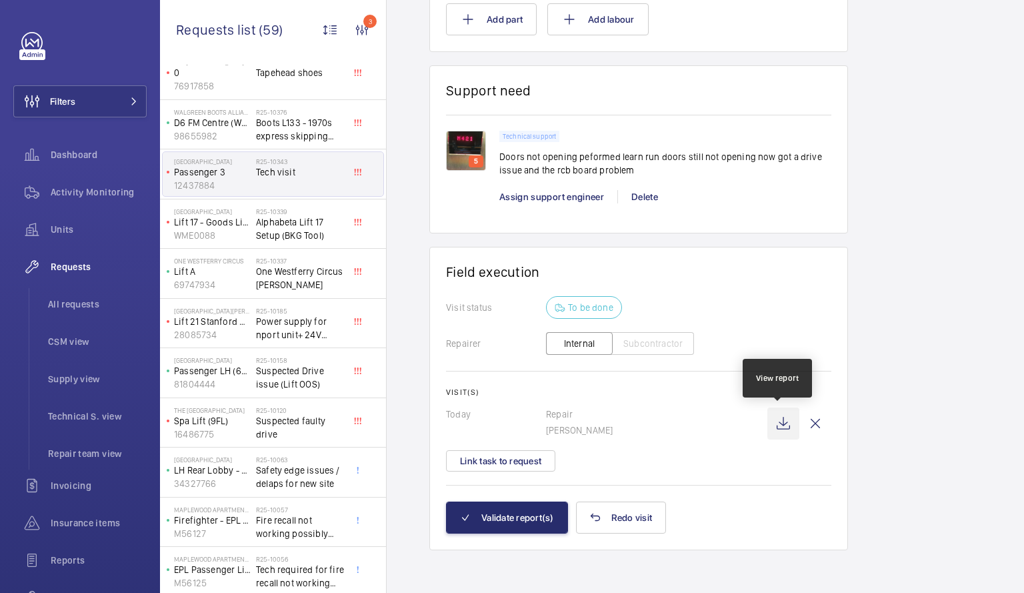
click at [779, 417] on wm-front-icon-button at bounding box center [783, 423] width 32 height 32
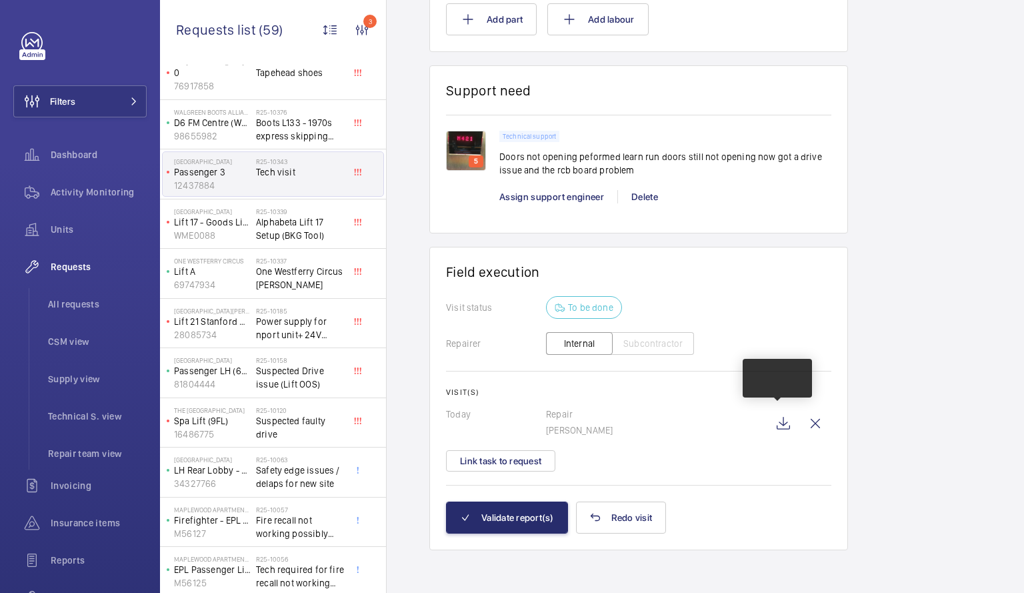
drag, startPoint x: 779, startPoint y: 417, endPoint x: 923, endPoint y: 521, distance: 177.6
click at [782, 432] on wm-front-icon-button at bounding box center [783, 423] width 32 height 32
click at [243, 75] on p "0" at bounding box center [212, 72] width 77 height 13
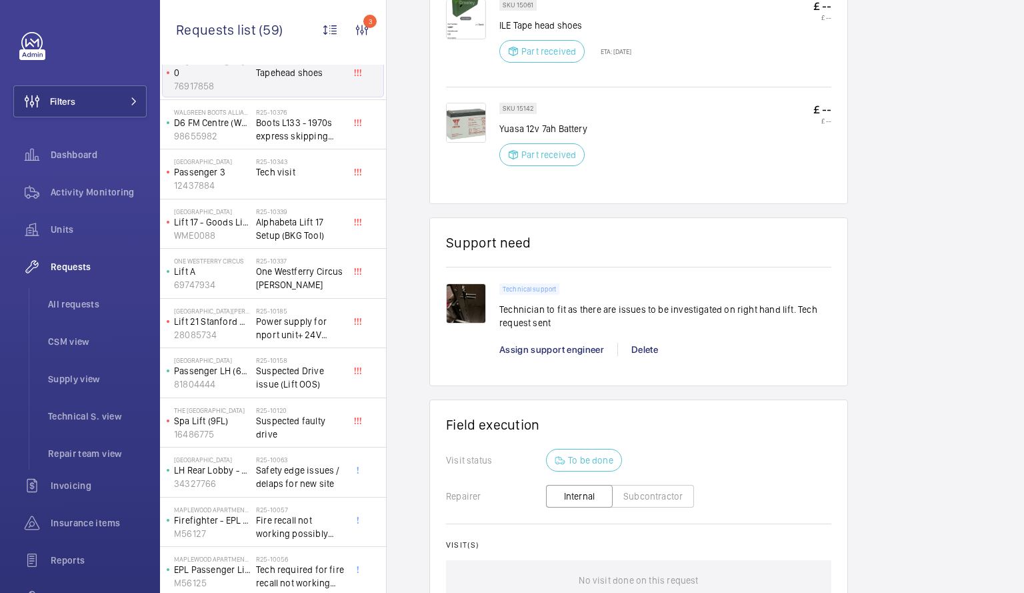
scroll to position [851, 0]
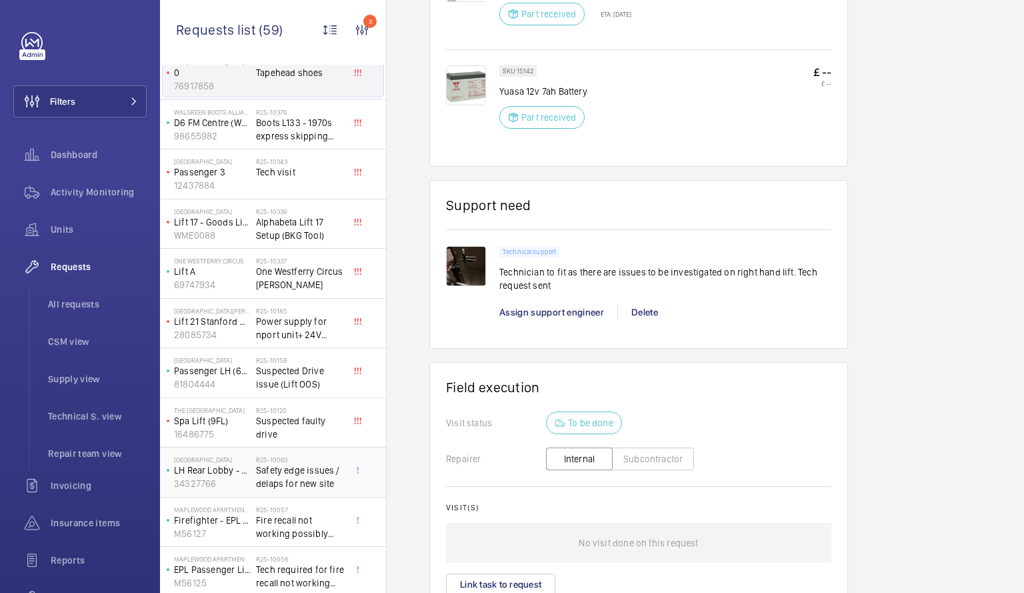
click at [297, 473] on span "Safety edge issues / delaps for new site" at bounding box center [300, 476] width 88 height 27
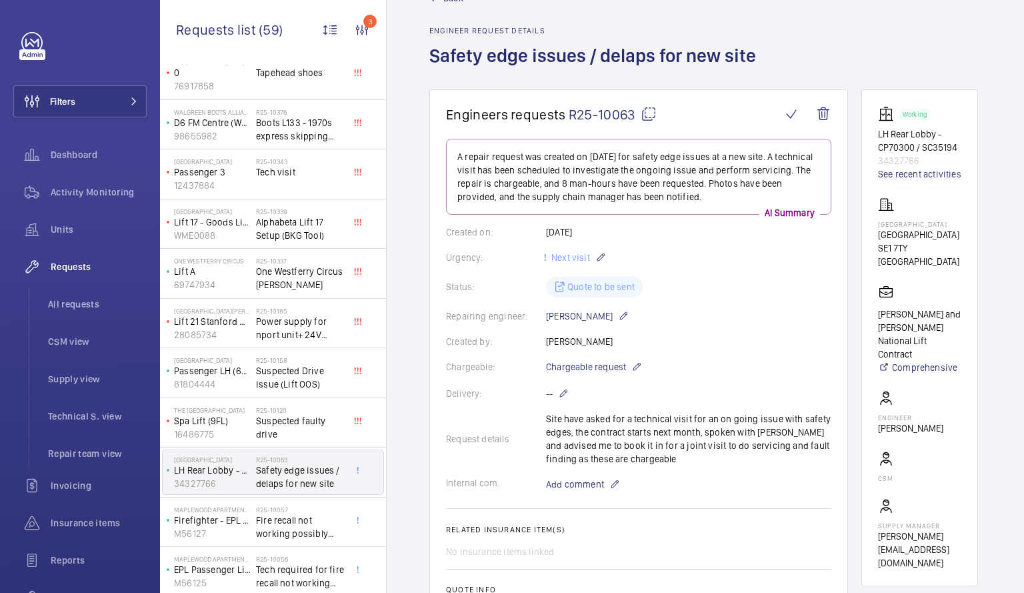
scroll to position [61, 0]
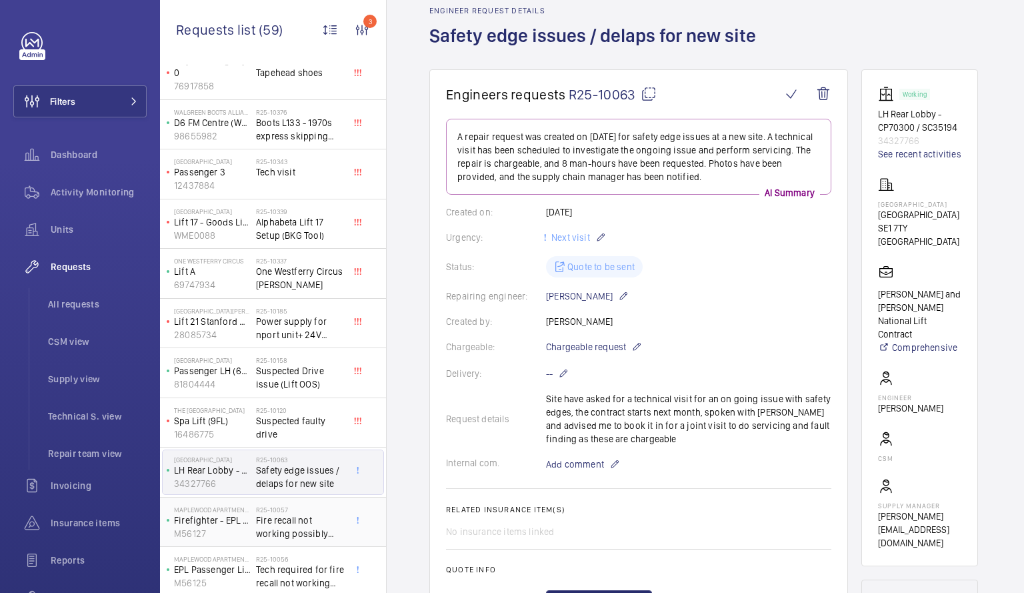
click at [281, 519] on span "Fire recall not working possibly software related" at bounding box center [300, 526] width 88 height 27
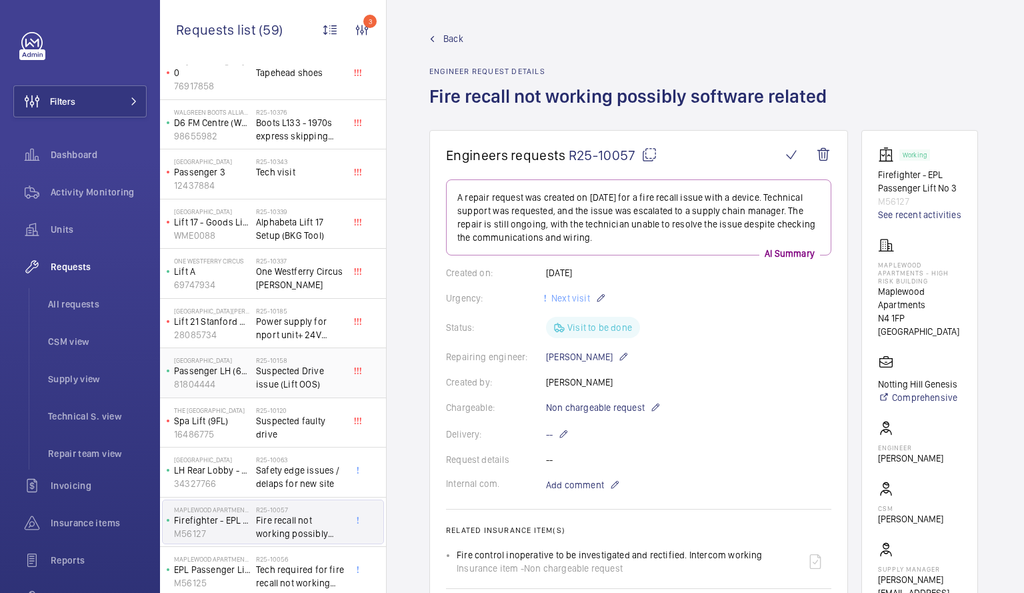
click at [283, 368] on span "Suspected Drive issue (Lift OOS)" at bounding box center [300, 377] width 88 height 27
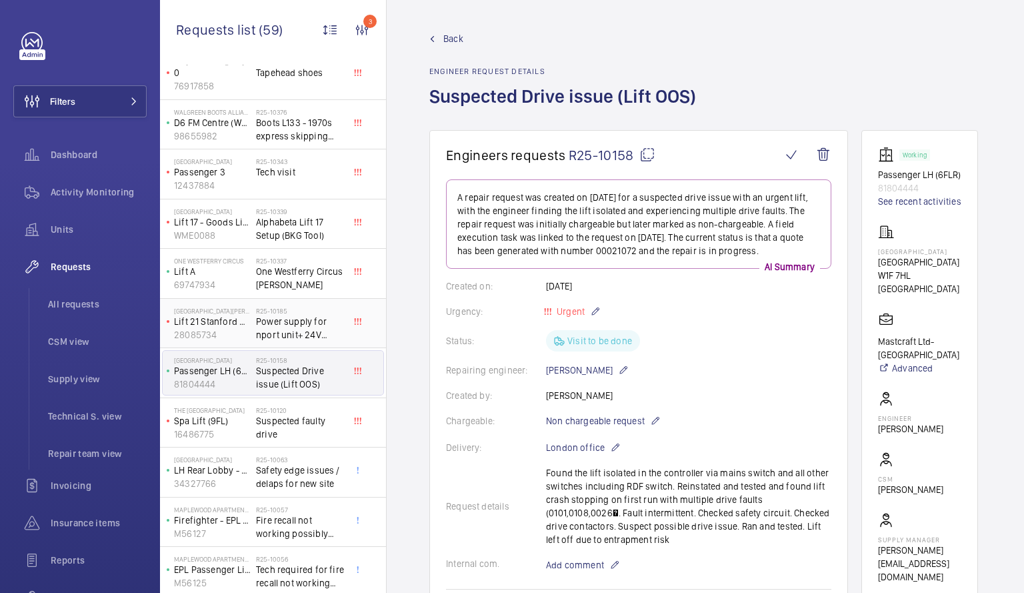
click at [233, 328] on p "28085734" at bounding box center [212, 334] width 77 height 13
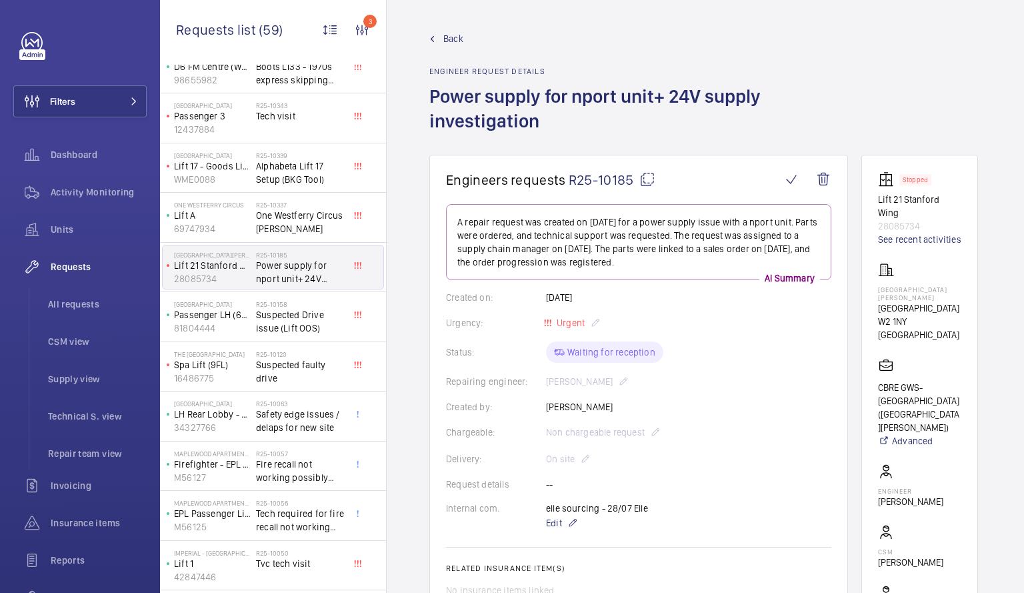
scroll to position [481, 0]
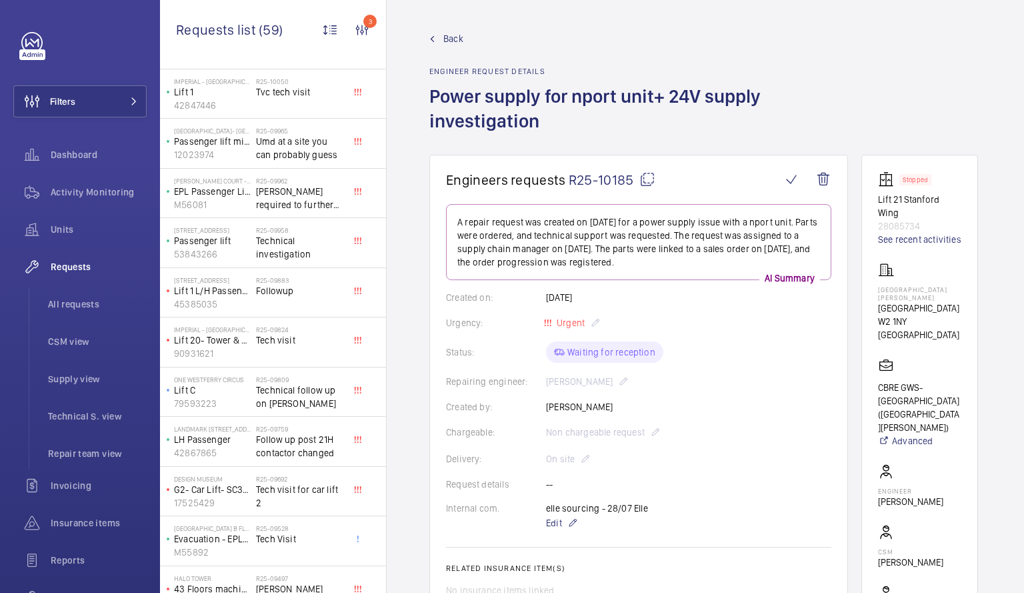
scroll to position [952, 0]
click at [277, 291] on span "Followup" at bounding box center [300, 293] width 88 height 13
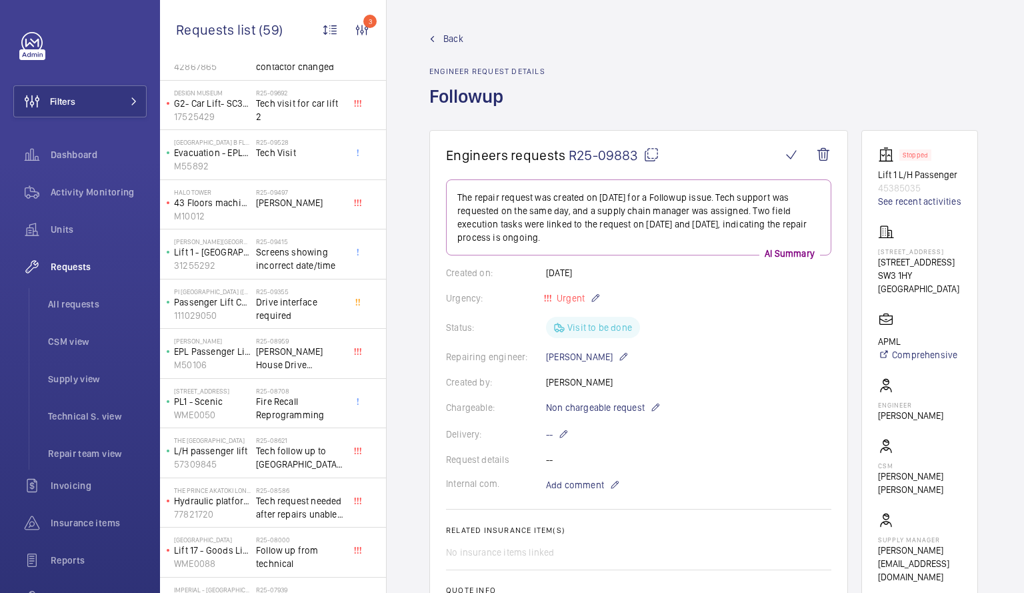
scroll to position [1479, 0]
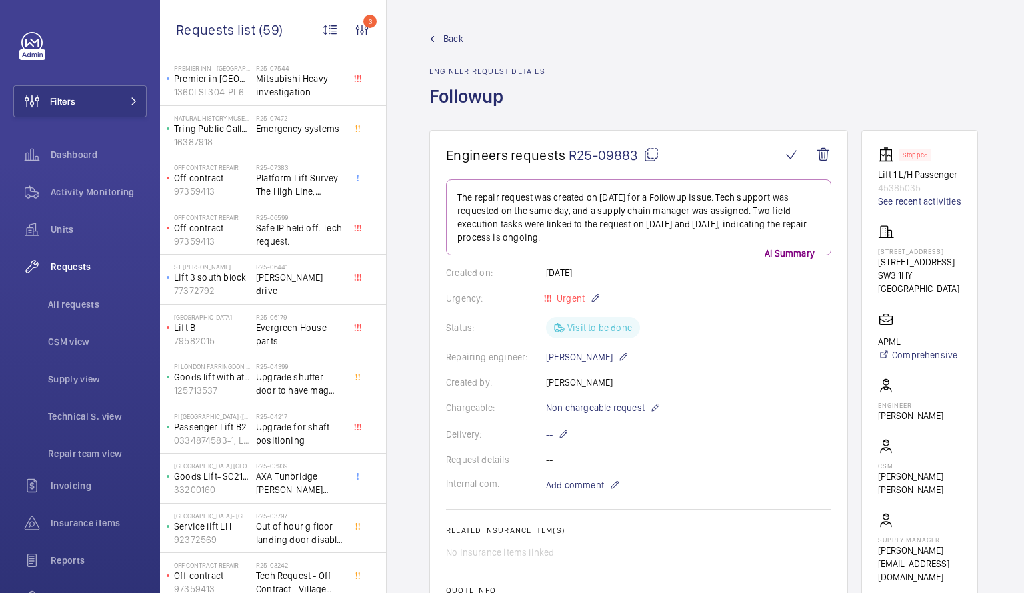
scroll to position [1904, 0]
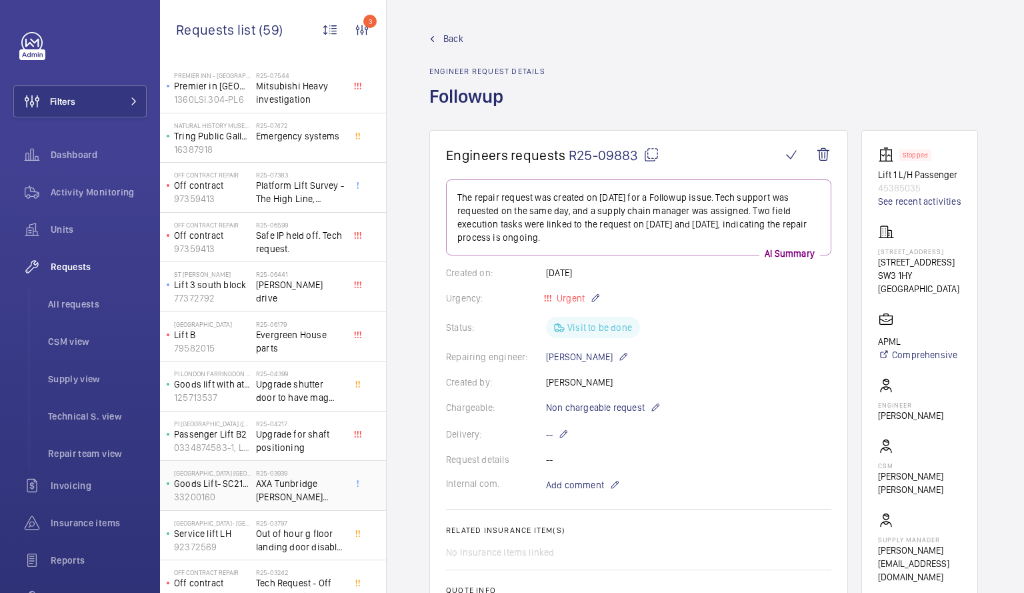
click at [296, 479] on span "AXA Tunbridge [PERSON_NAME] Tech Visit" at bounding box center [300, 490] width 88 height 27
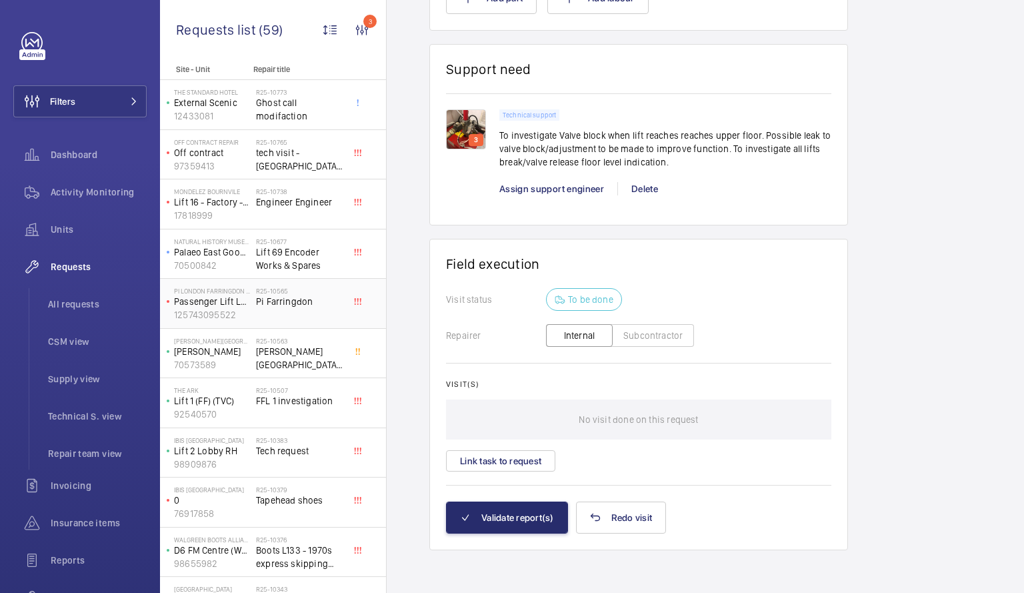
click at [279, 296] on span "Pi Farringdon" at bounding box center [300, 301] width 88 height 13
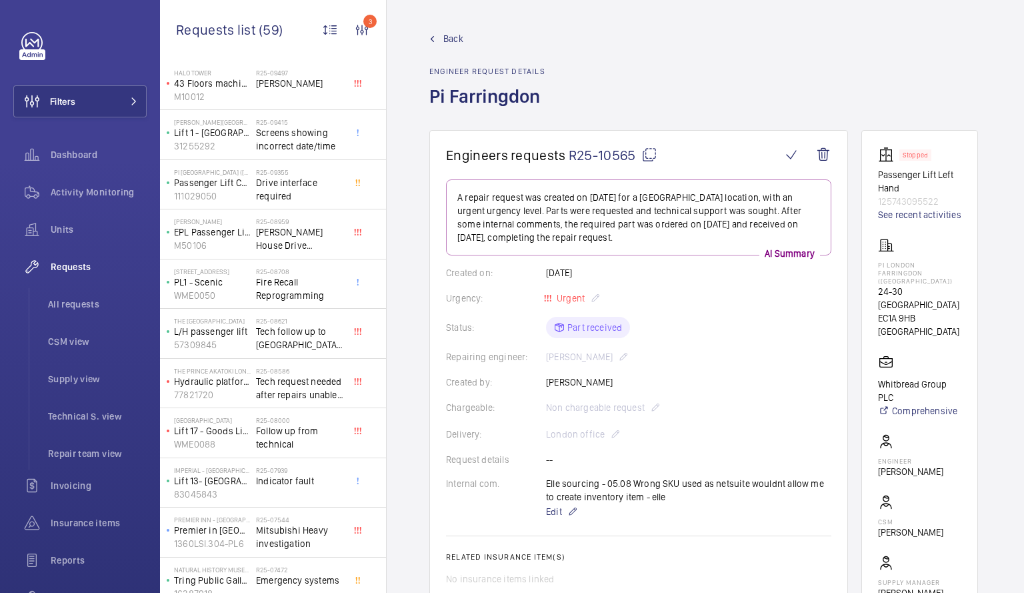
scroll to position [1507, 0]
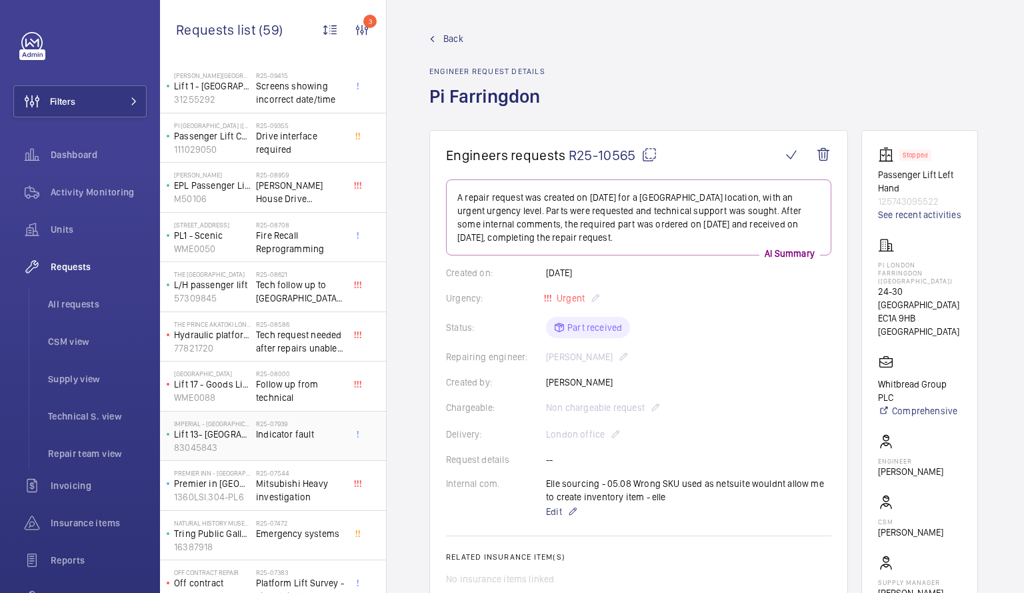
drag, startPoint x: 308, startPoint y: 381, endPoint x: 319, endPoint y: 429, distance: 49.8
click at [319, 429] on div "Site - Unit Repair title The Standard Hotel External Scenic 12433081 R25-10773 …" at bounding box center [273, 31] width 226 height 2946
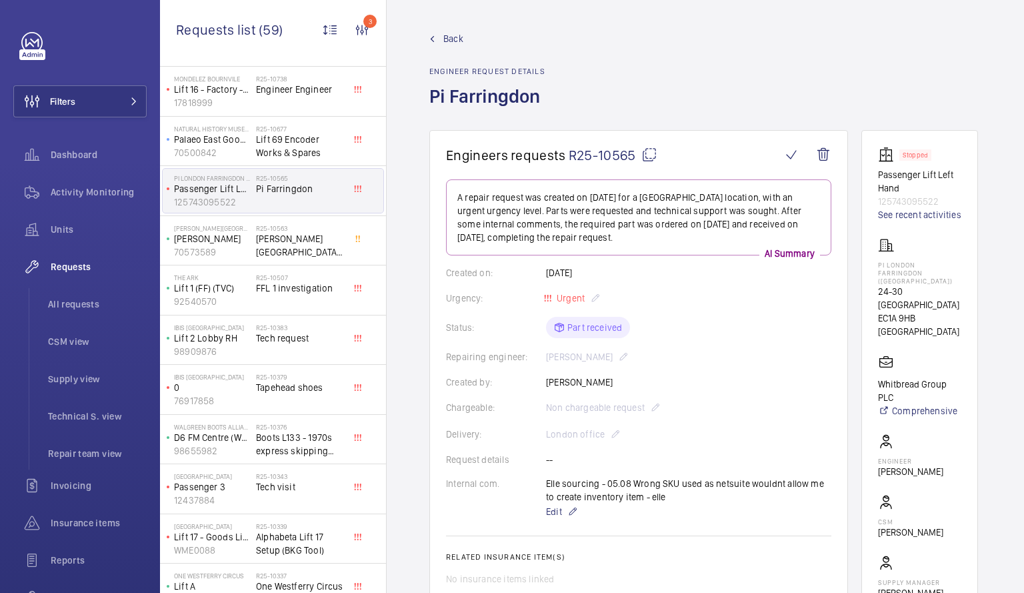
scroll to position [0, 0]
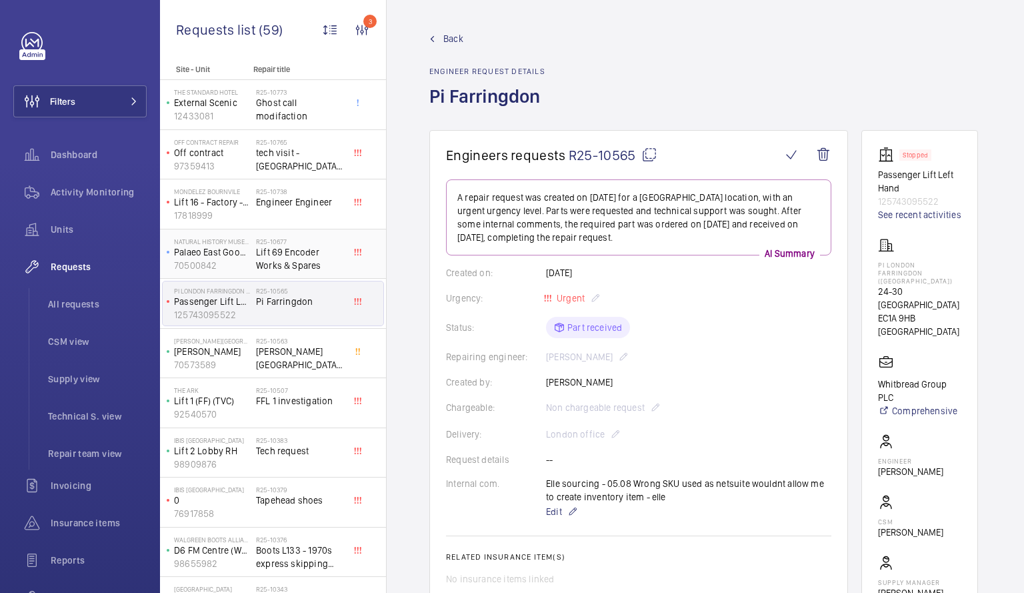
click at [260, 251] on span "Lift 69 Encoder Works & Spares" at bounding box center [300, 258] width 88 height 27
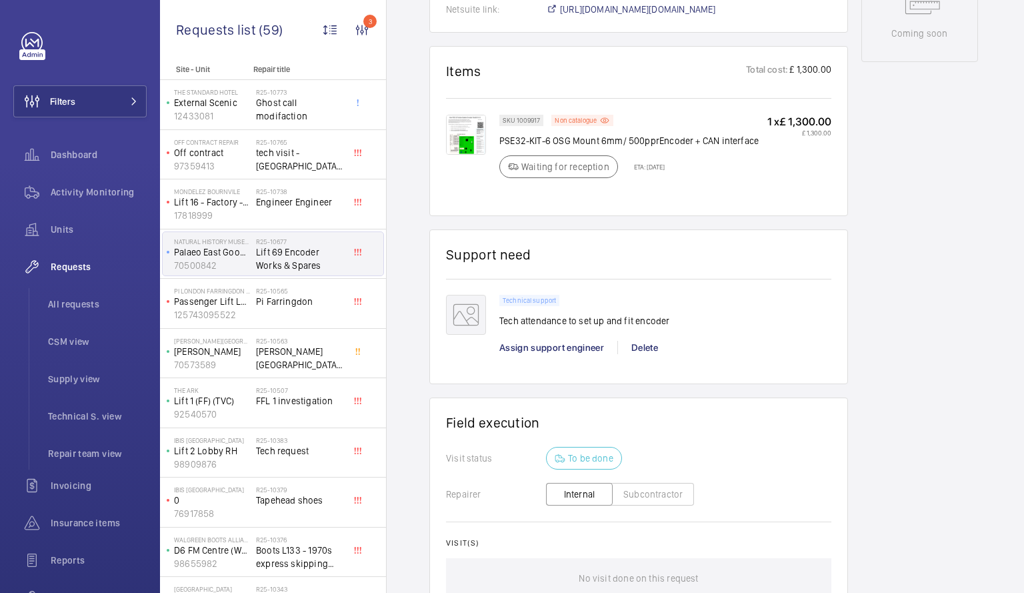
scroll to position [737, 0]
click at [467, 141] on img at bounding box center [466, 137] width 40 height 40
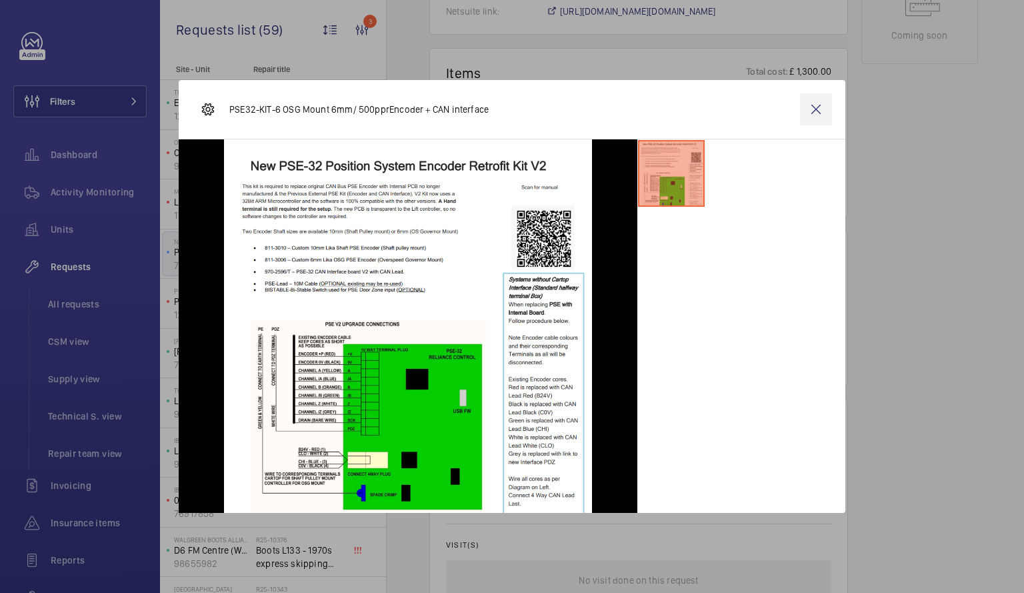
click at [819, 115] on wm-front-icon-button at bounding box center [816, 109] width 32 height 32
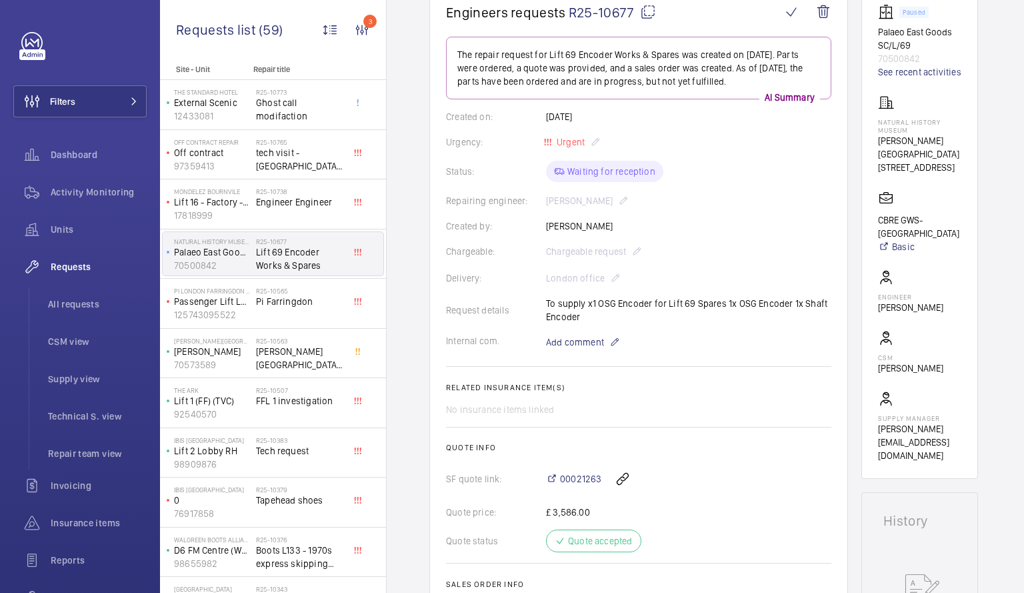
scroll to position [571, 0]
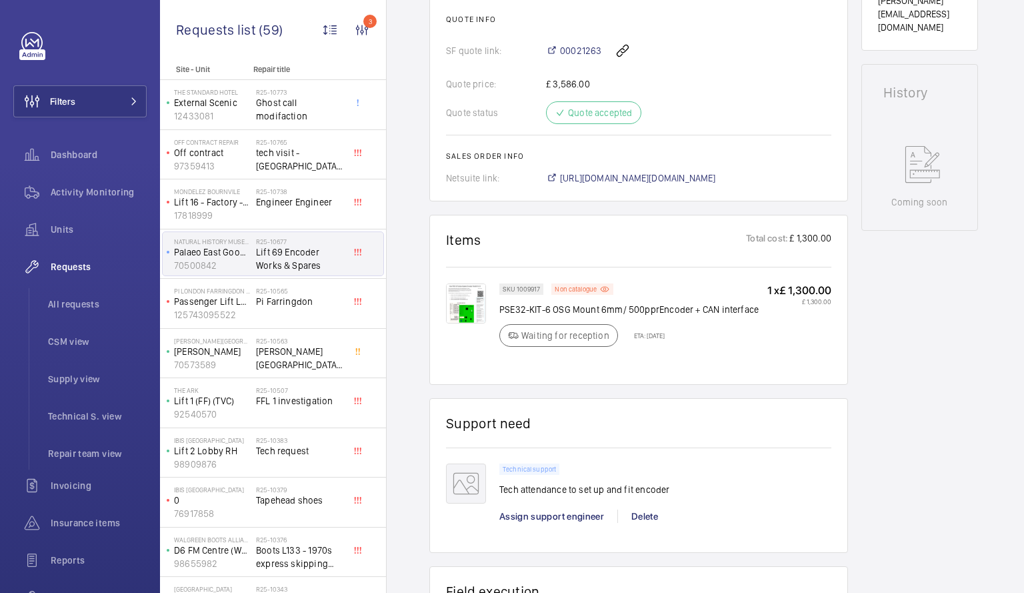
click at [479, 298] on img at bounding box center [466, 303] width 40 height 40
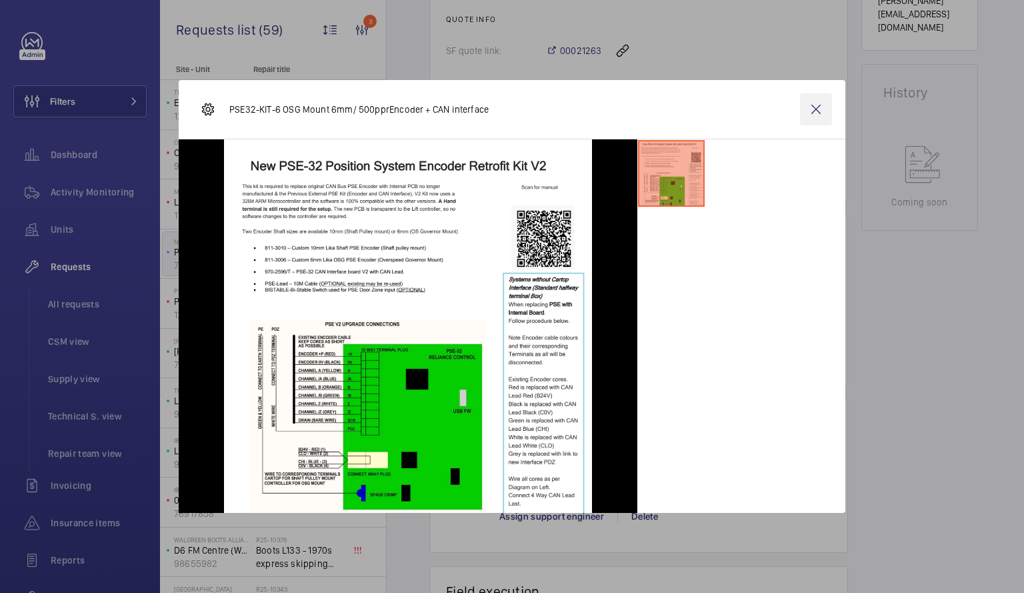
click at [814, 113] on wm-front-icon-button at bounding box center [816, 109] width 32 height 32
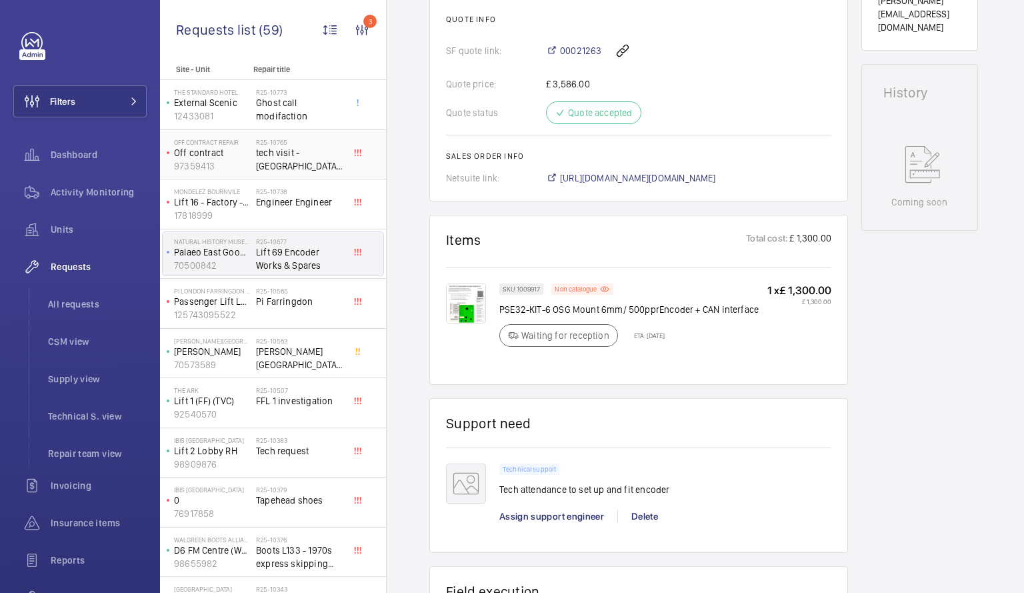
click at [288, 166] on span "tech visit - [GEOGRAPHIC_DATA] [STREET_ADDRESS][PERSON_NAME]" at bounding box center [300, 159] width 88 height 27
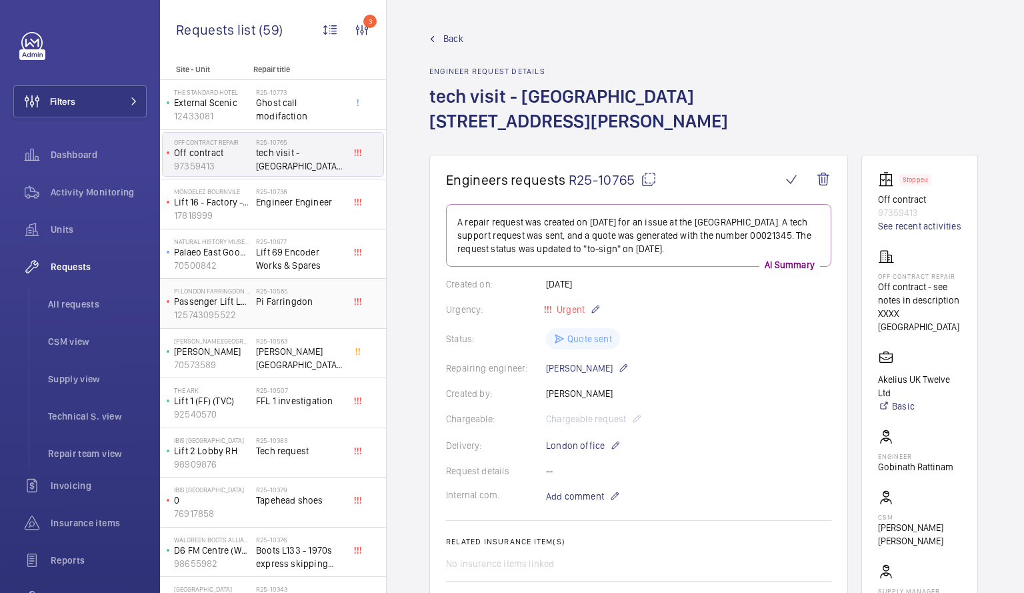
click at [207, 314] on p "125743095522" at bounding box center [212, 314] width 77 height 13
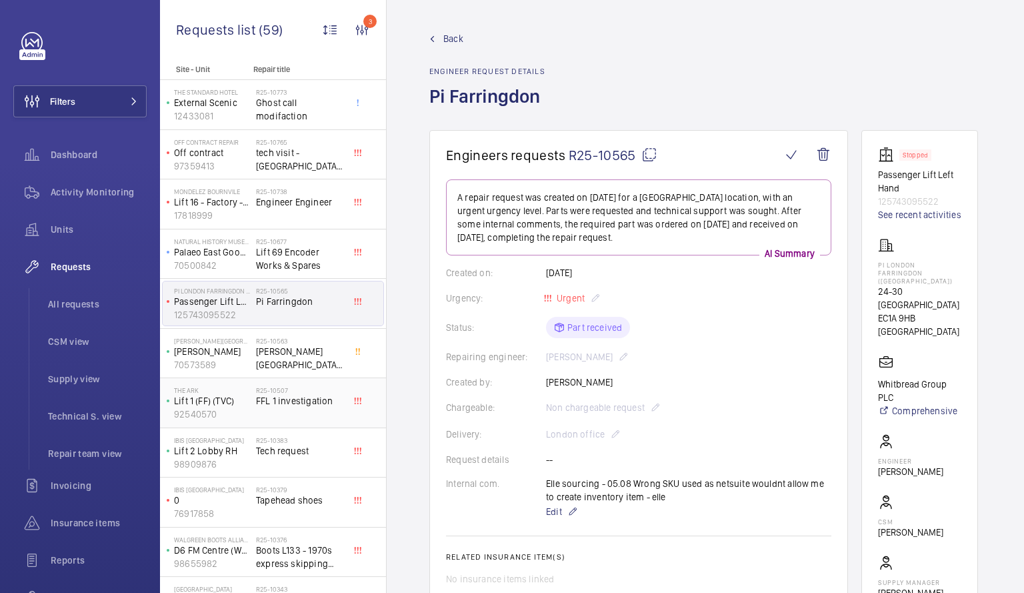
click at [201, 405] on p "Lift 1 (FF) (TVC)" at bounding box center [212, 400] width 77 height 13
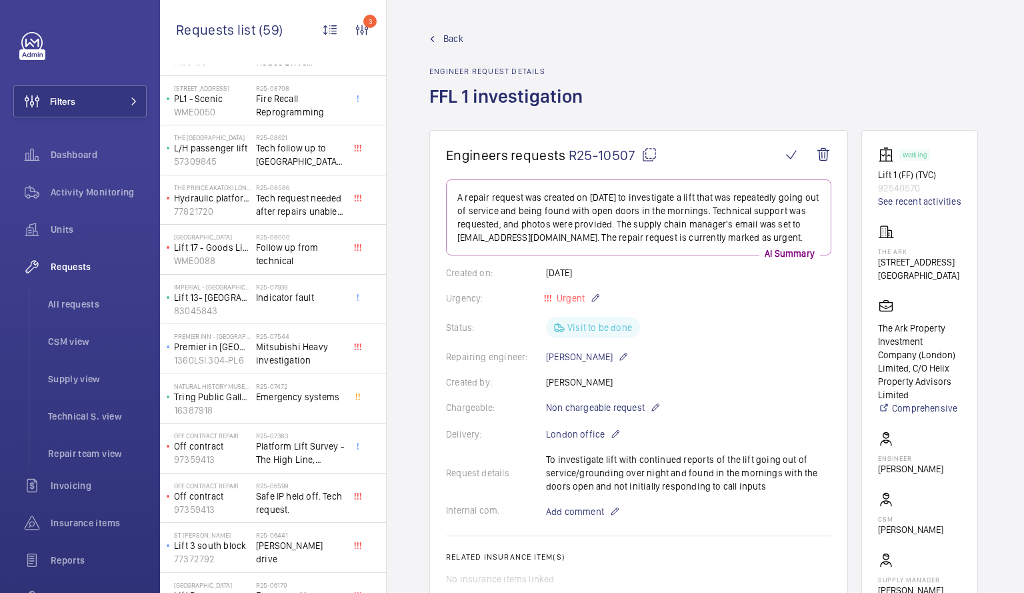
scroll to position [1639, 0]
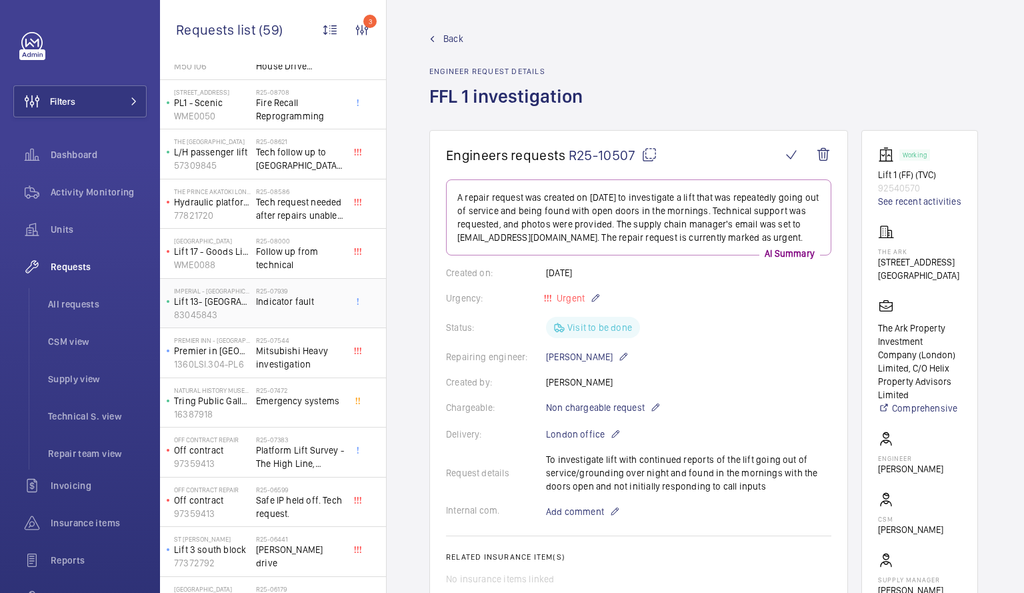
click at [275, 293] on h2 "R25-07939" at bounding box center [300, 291] width 88 height 8
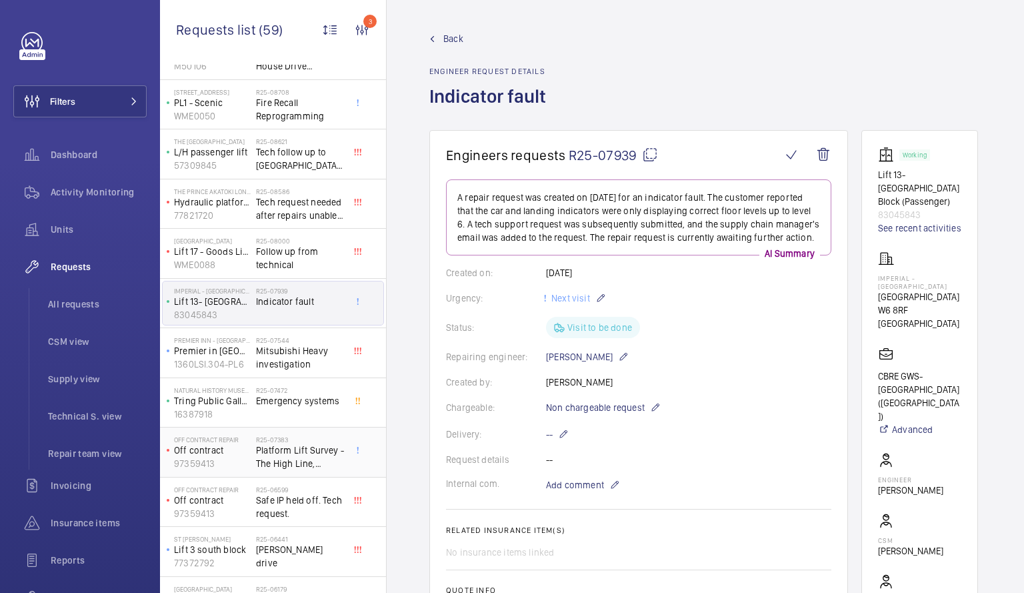
click at [265, 452] on span "Platform Lift Survey - The High Line, [STREET_ADDRESS]" at bounding box center [300, 456] width 88 height 27
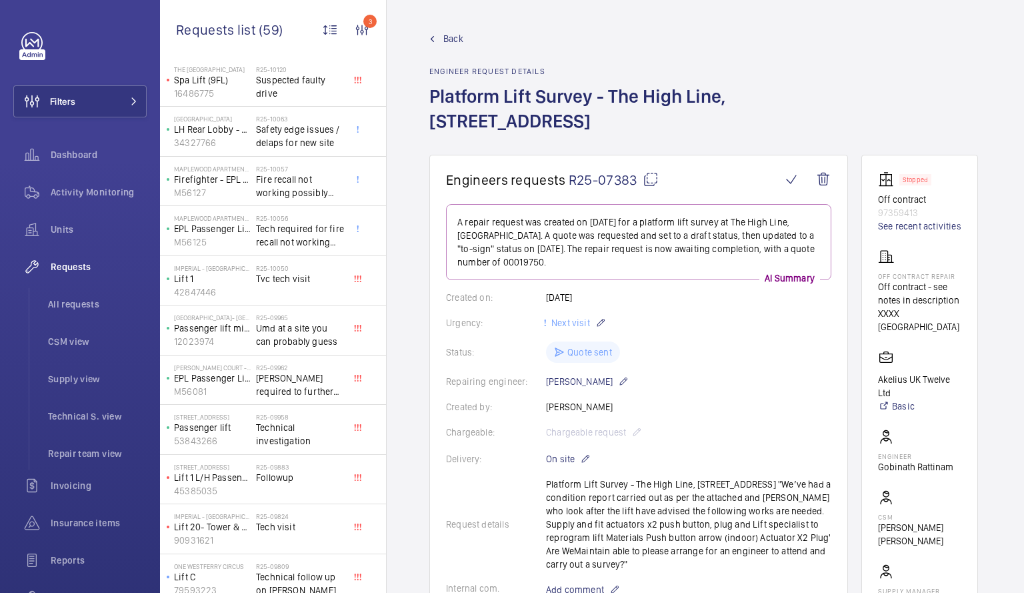
scroll to position [661, 0]
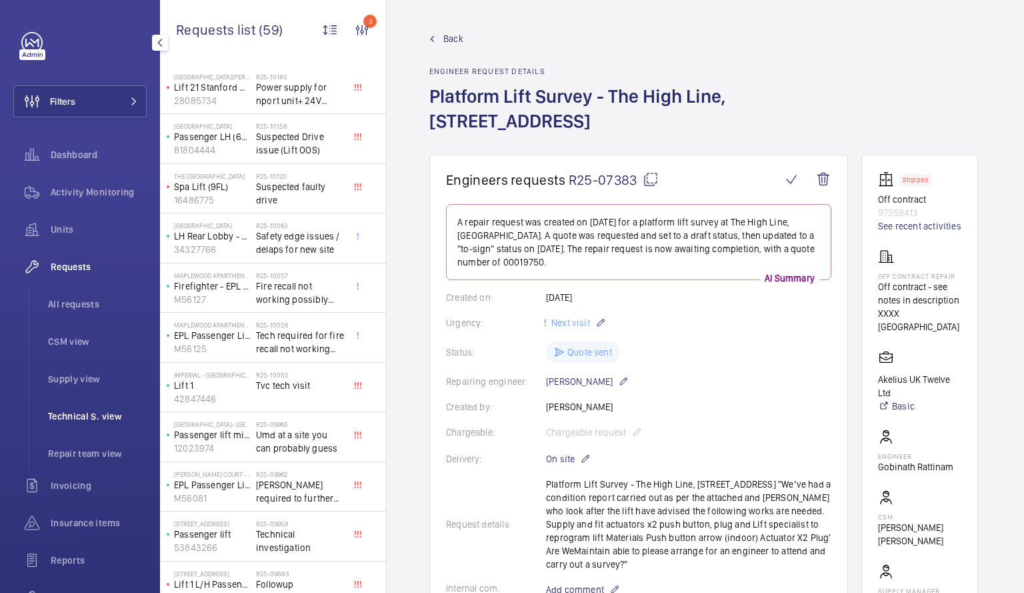
click at [121, 415] on span "Technical S. view" at bounding box center [97, 415] width 99 height 13
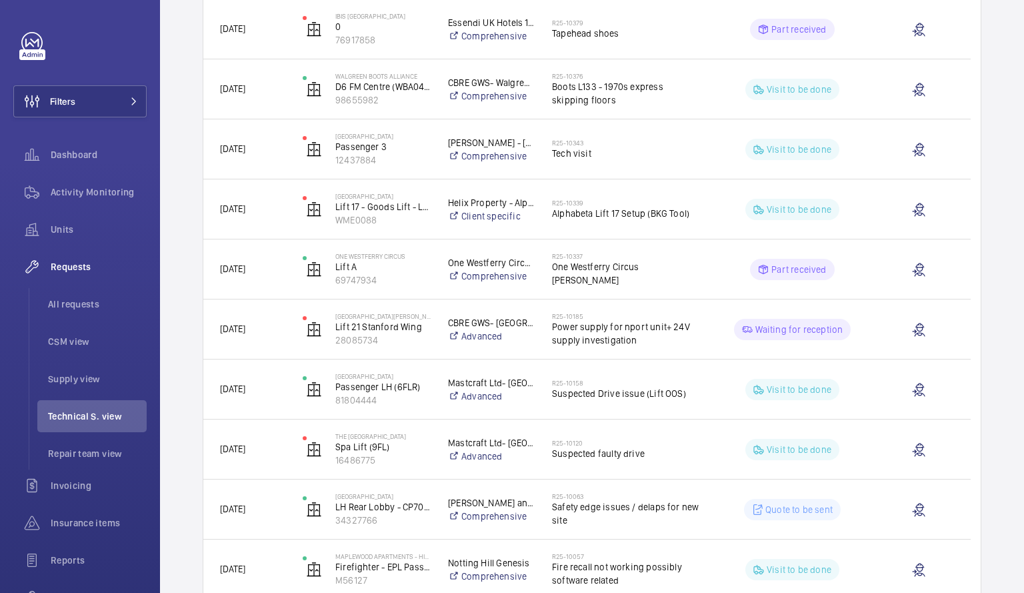
scroll to position [751, 0]
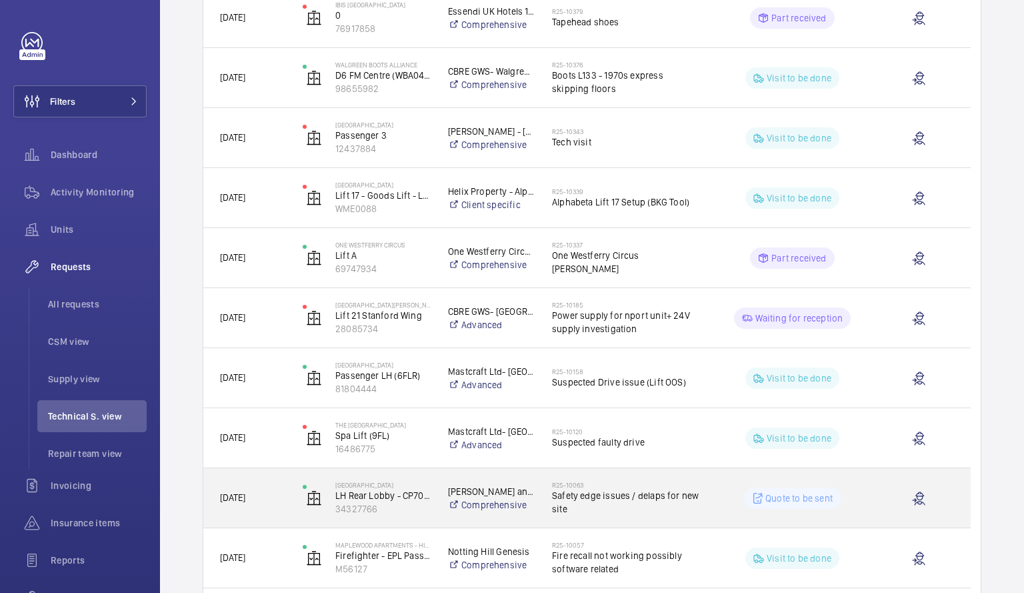
click at [463, 490] on p "[PERSON_NAME] and [PERSON_NAME] National Lift Contract" at bounding box center [491, 491] width 87 height 13
